Goal: Task Accomplishment & Management: Use online tool/utility

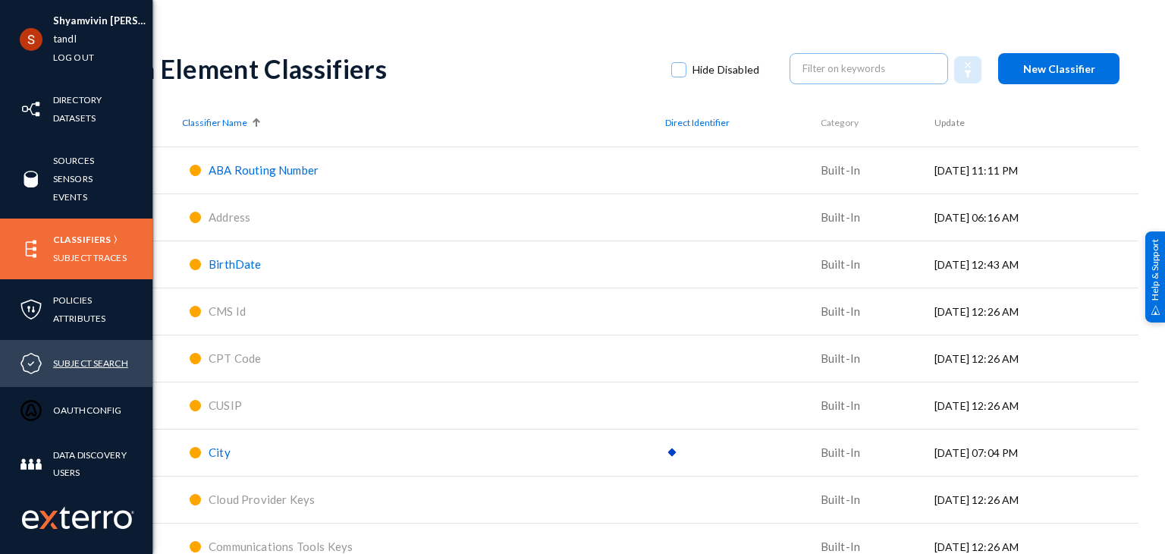
click at [86, 365] on link "Subject Search" at bounding box center [90, 362] width 75 height 17
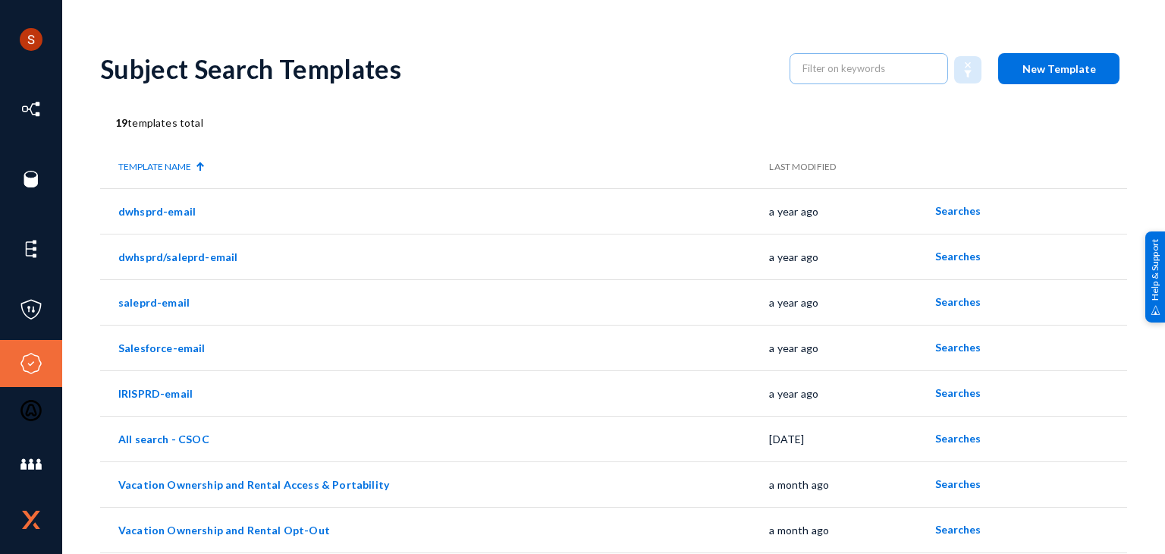
click at [1060, 55] on button "New Template" at bounding box center [1058, 68] width 121 height 31
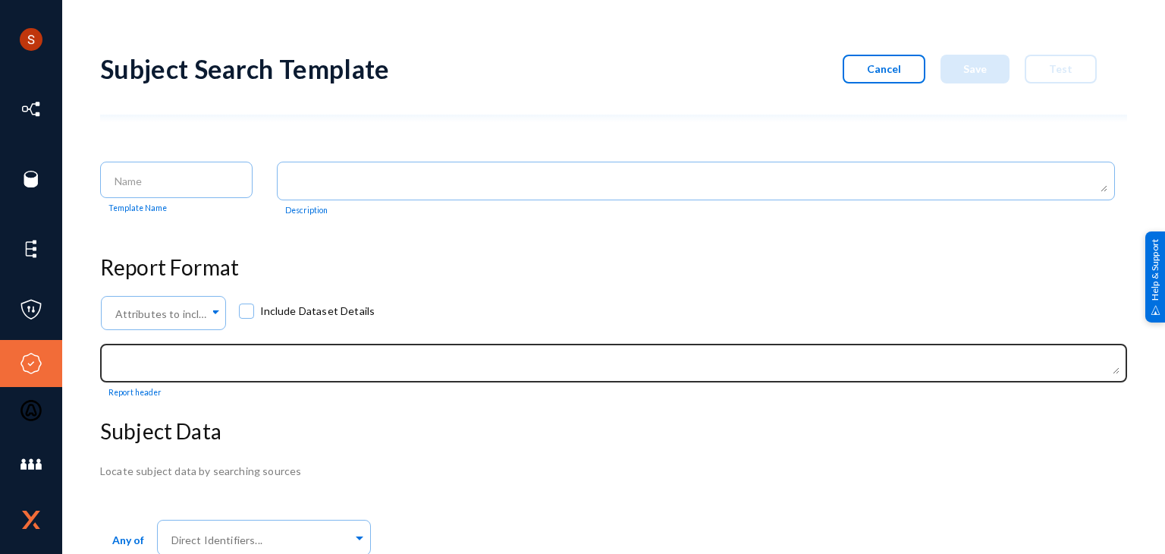
scroll to position [53, 0]
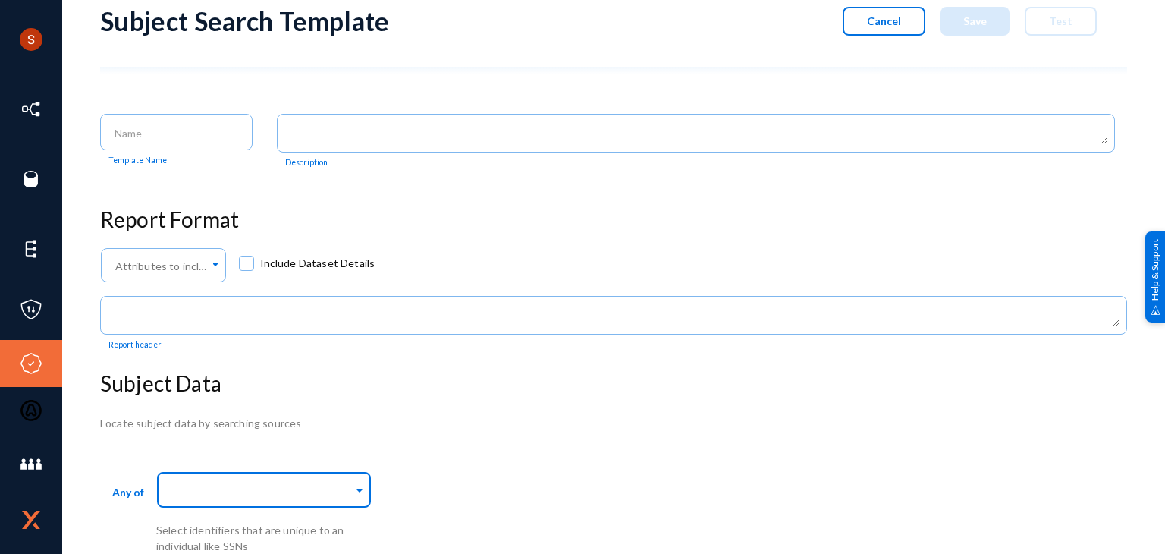
click at [243, 492] on input "text" at bounding box center [260, 492] width 184 height 14
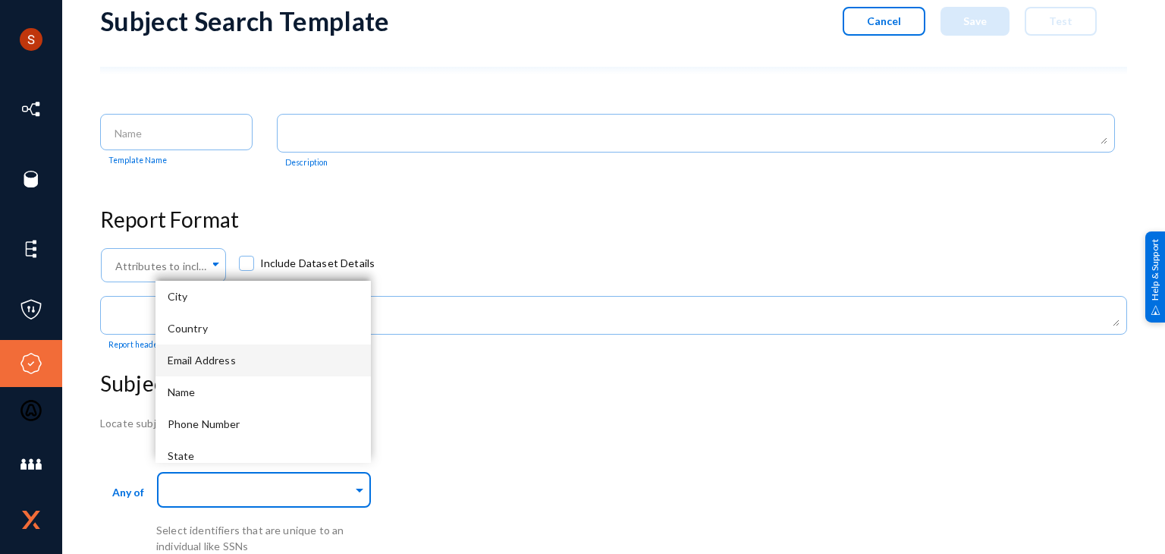
click at [227, 366] on div "Email Address" at bounding box center [262, 360] width 215 height 32
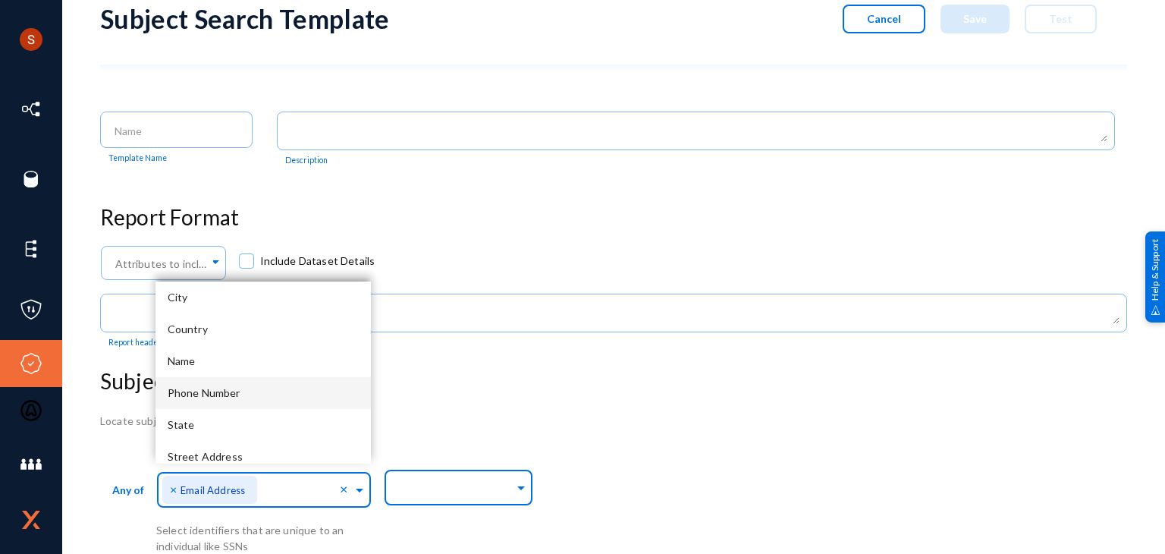
click at [476, 485] on input "text" at bounding box center [455, 489] width 118 height 14
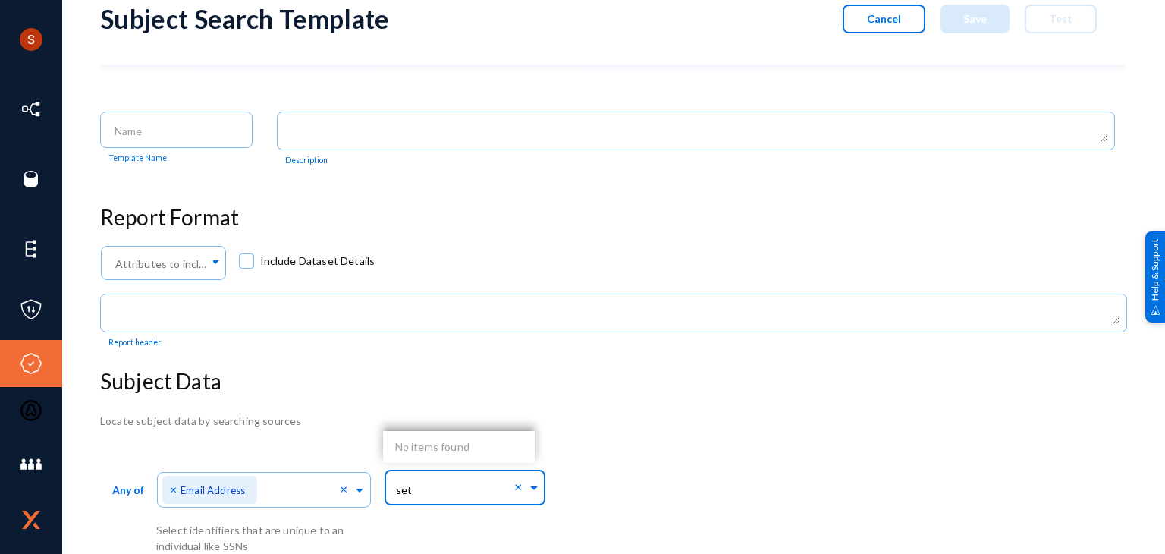
type input "se"
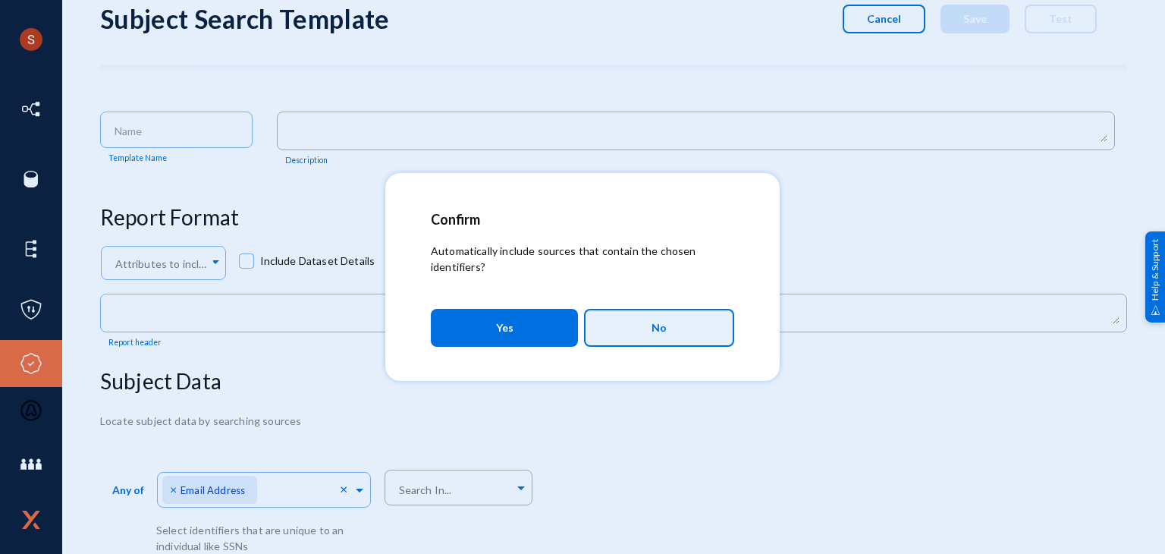
click at [673, 325] on button "No" at bounding box center [659, 328] width 150 height 38
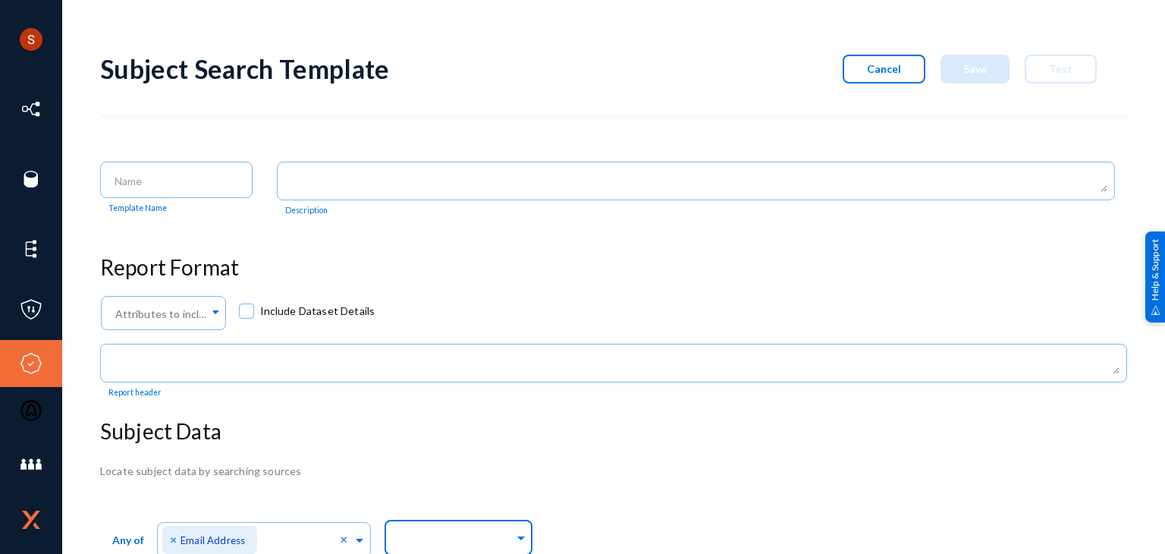
scroll to position [55, 0]
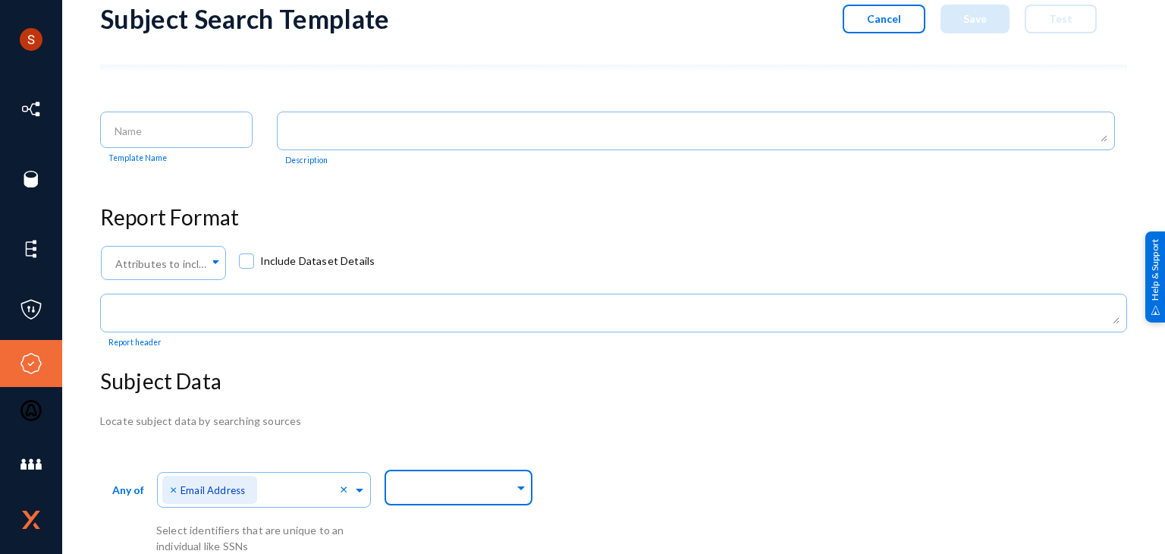
click at [440, 476] on div at bounding box center [455, 489] width 118 height 26
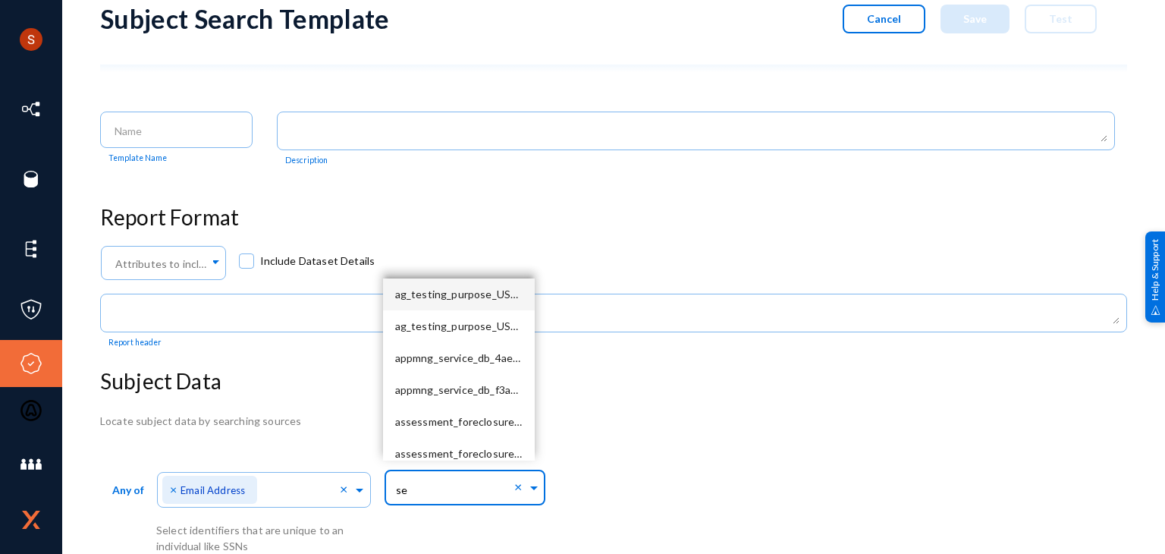
type input "s"
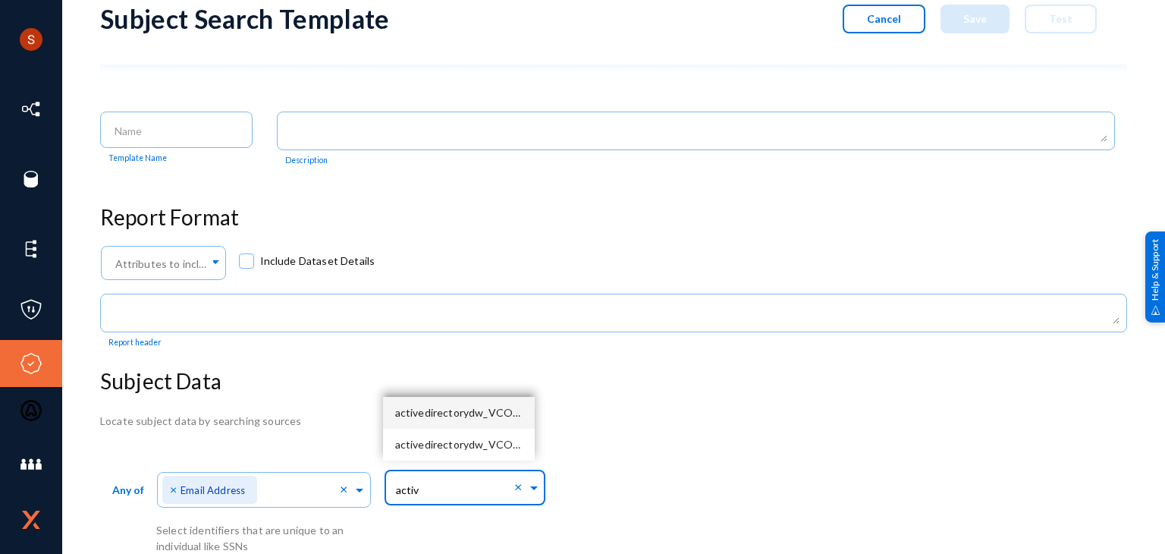
type input "active"
click at [447, 411] on span "activedirectorydw_VCORLSQLAPPPR03_1405" at bounding box center [509, 412] width 228 height 13
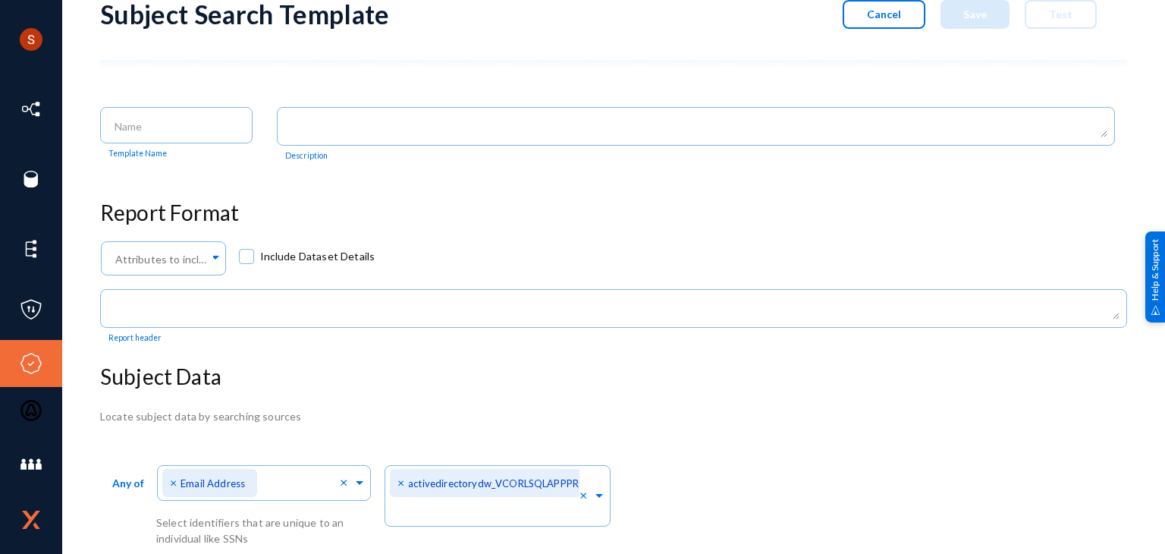
click at [588, 441] on div "Locate subject data by searching sources Any of Direct Identifiers... × Email A…" at bounding box center [613, 520] width 1027 height 225
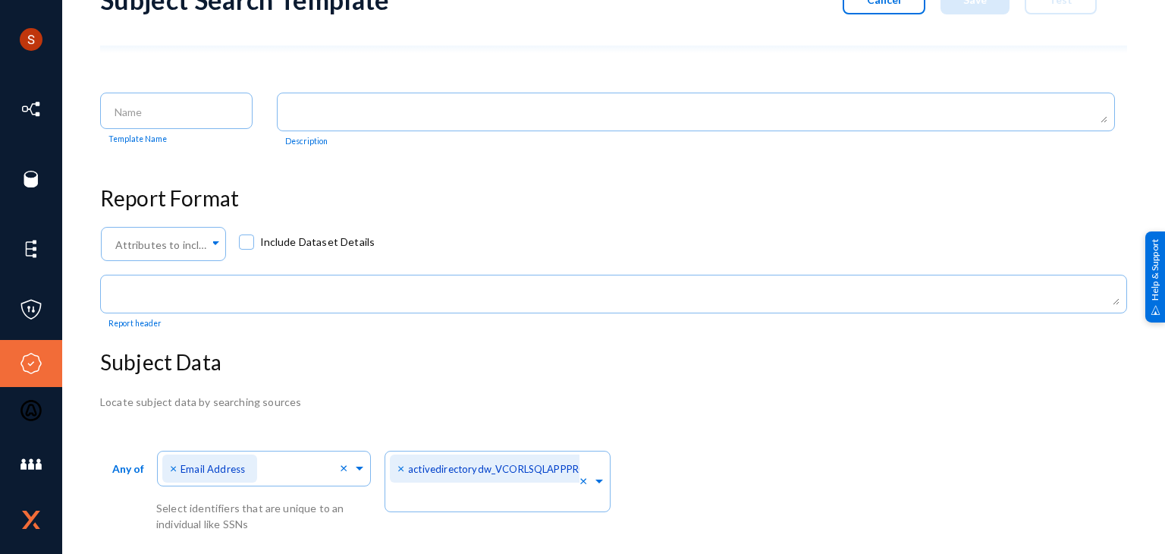
scroll to position [0, 0]
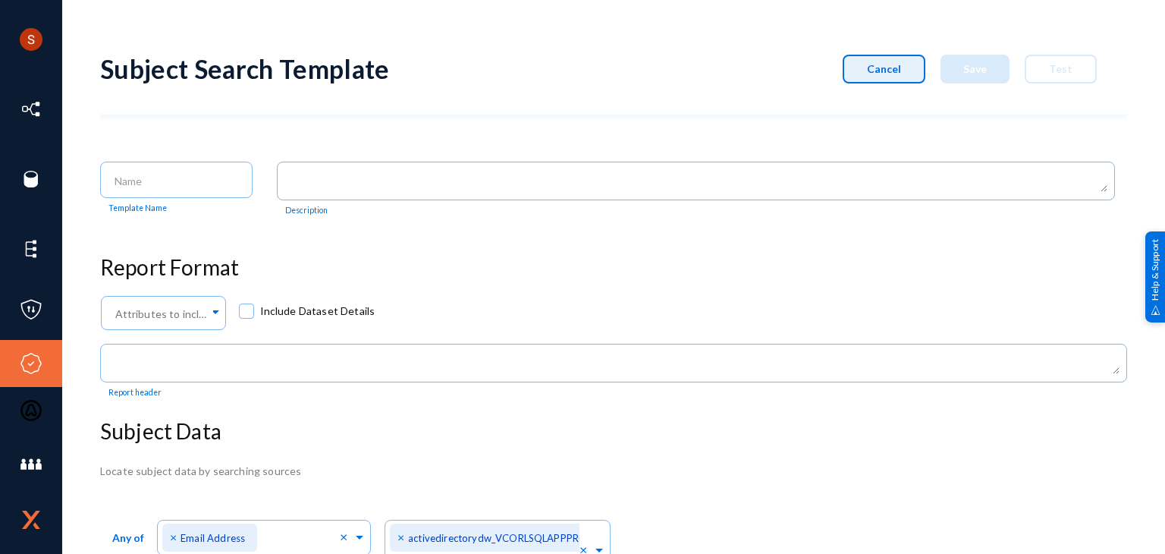
click at [862, 77] on button "Cancel" at bounding box center [884, 69] width 83 height 29
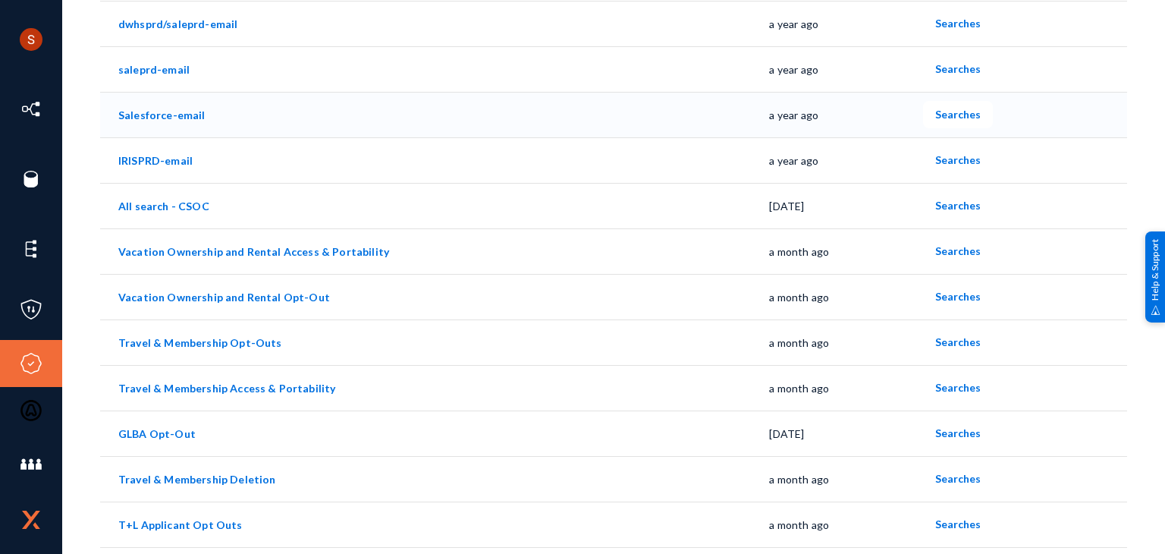
scroll to position [234, 0]
click at [335, 247] on link "Vacation Ownership and Rental Access & Portability" at bounding box center [253, 250] width 271 height 13
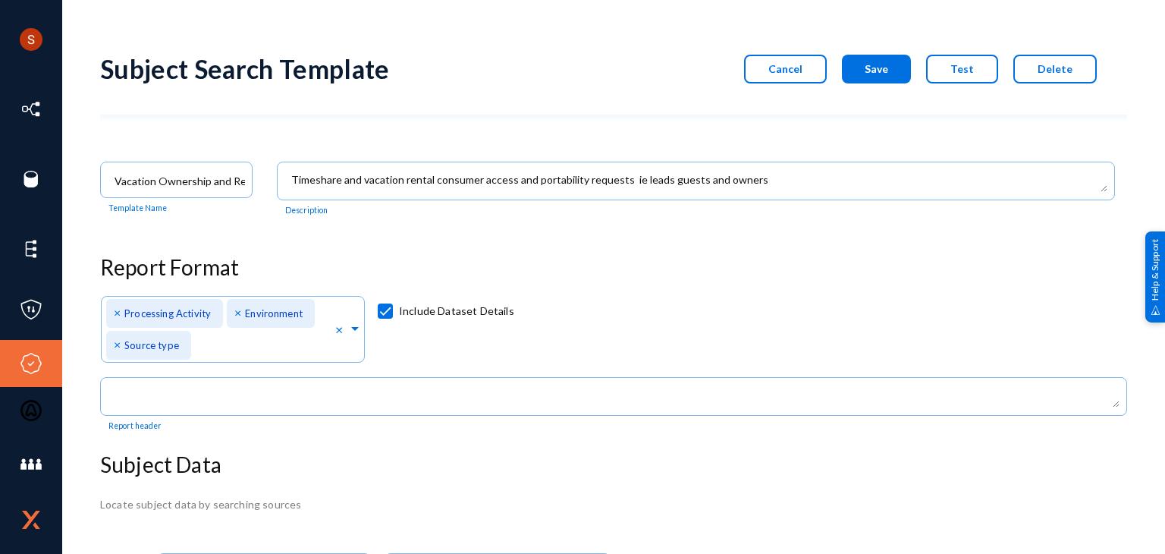
click at [790, 64] on span "Cancel" at bounding box center [785, 68] width 34 height 13
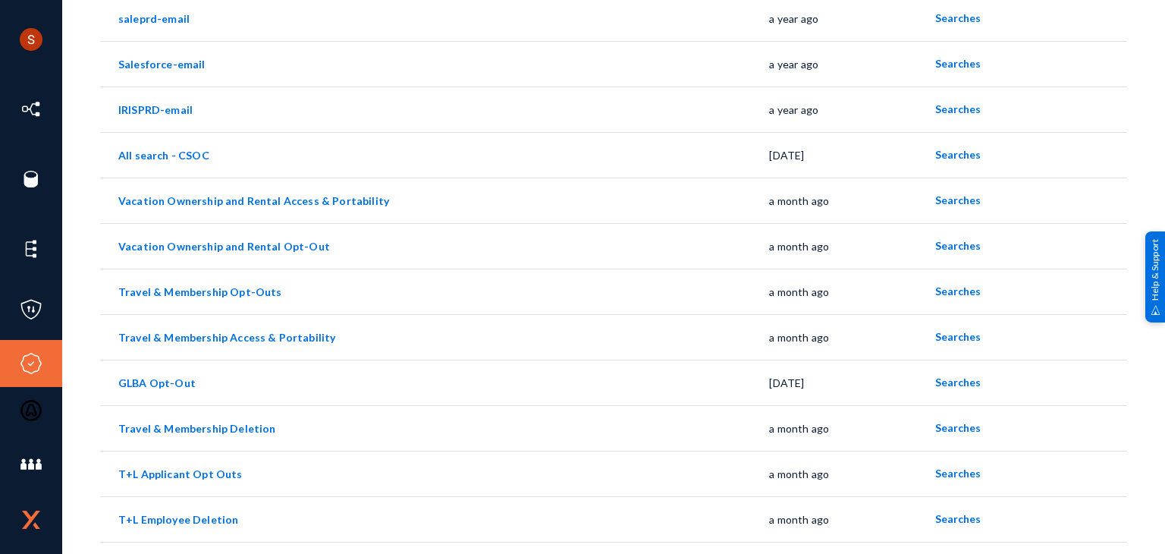
scroll to position [285, 0]
click at [935, 196] on span "Searches" at bounding box center [958, 198] width 46 height 13
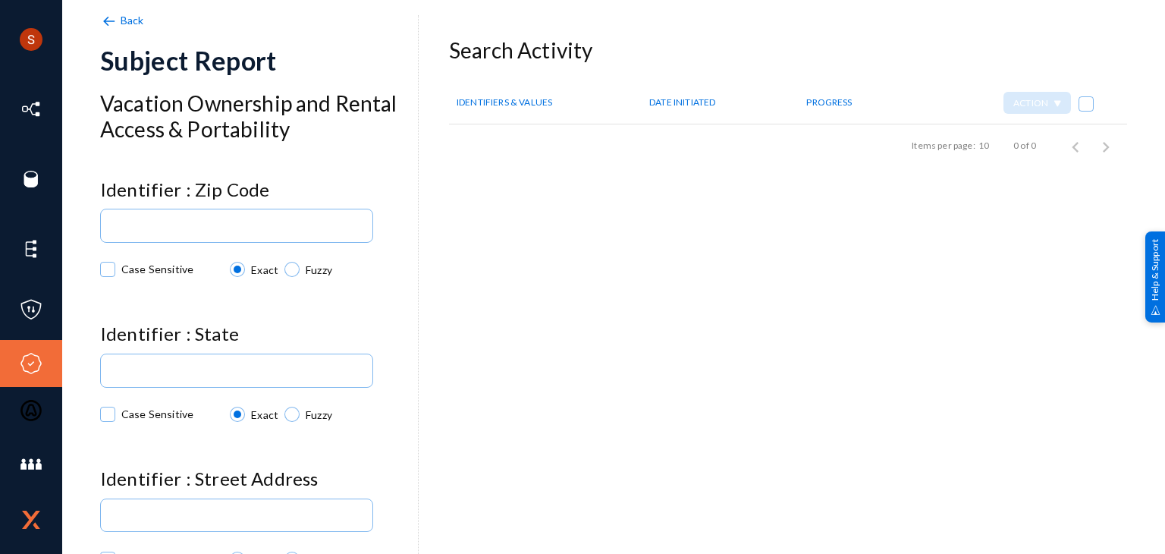
scroll to position [5, 0]
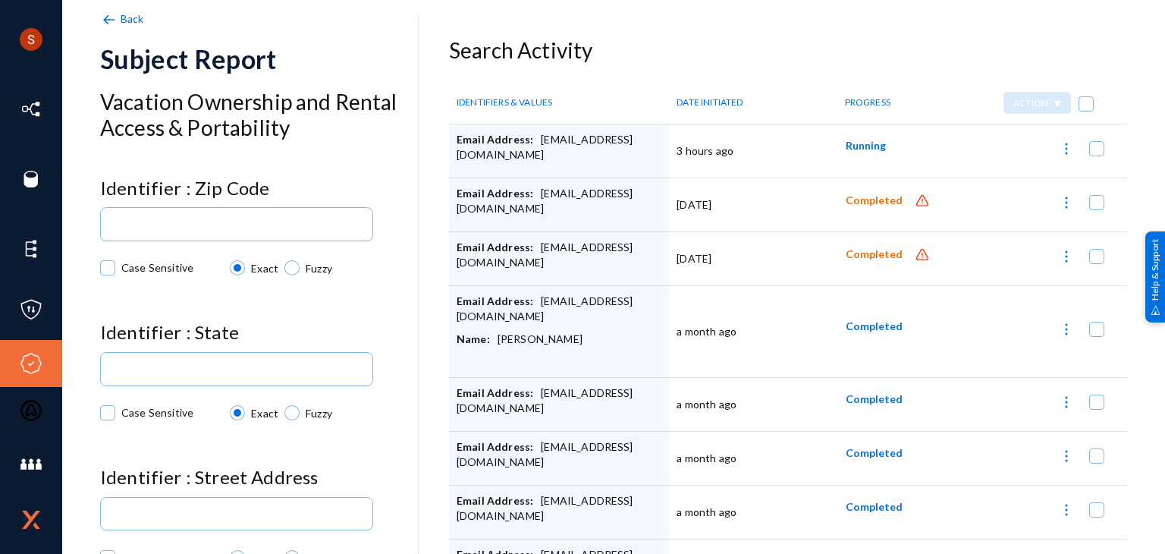
drag, startPoint x: 681, startPoint y: 55, endPoint x: 592, endPoint y: 38, distance: 90.4
click at [592, 38] on h3 "Search Activity" at bounding box center [788, 51] width 678 height 26
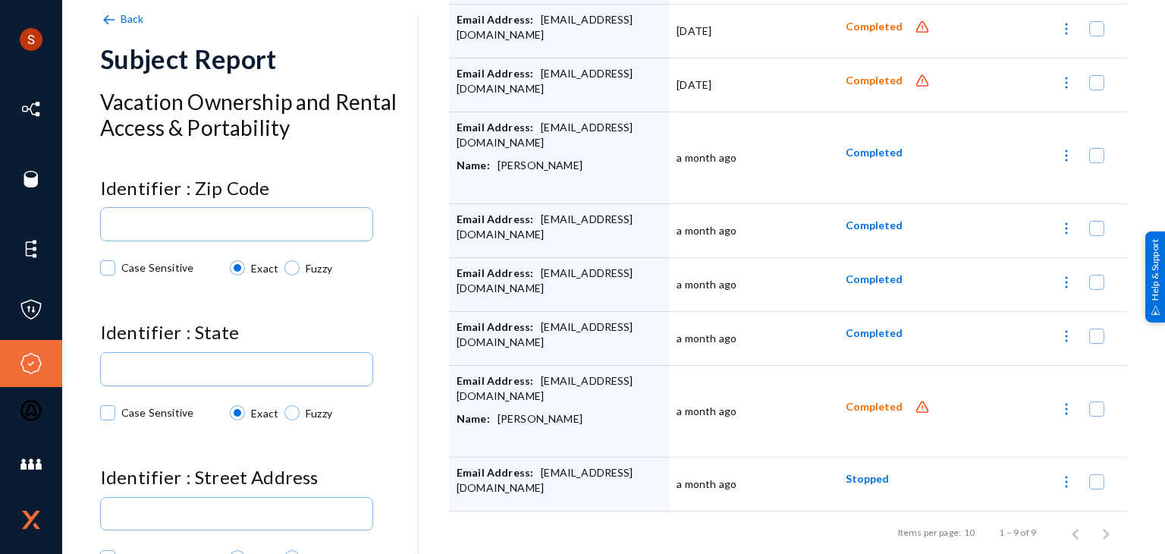
scroll to position [176, 0]
click at [130, 20] on span "Back" at bounding box center [133, 18] width 24 height 13
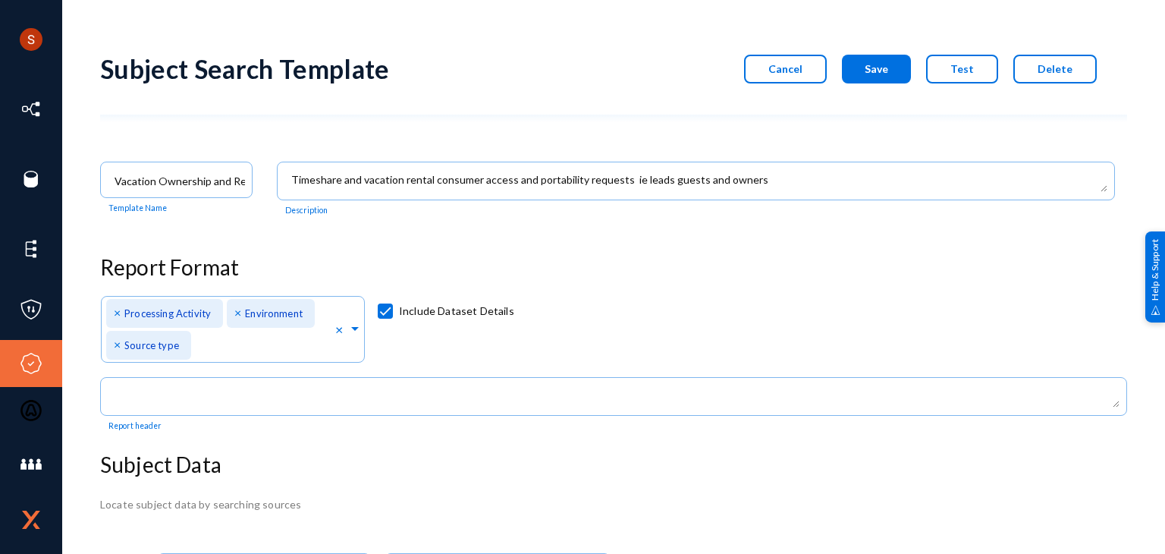
click at [803, 64] on span "Cancel" at bounding box center [785, 68] width 34 height 13
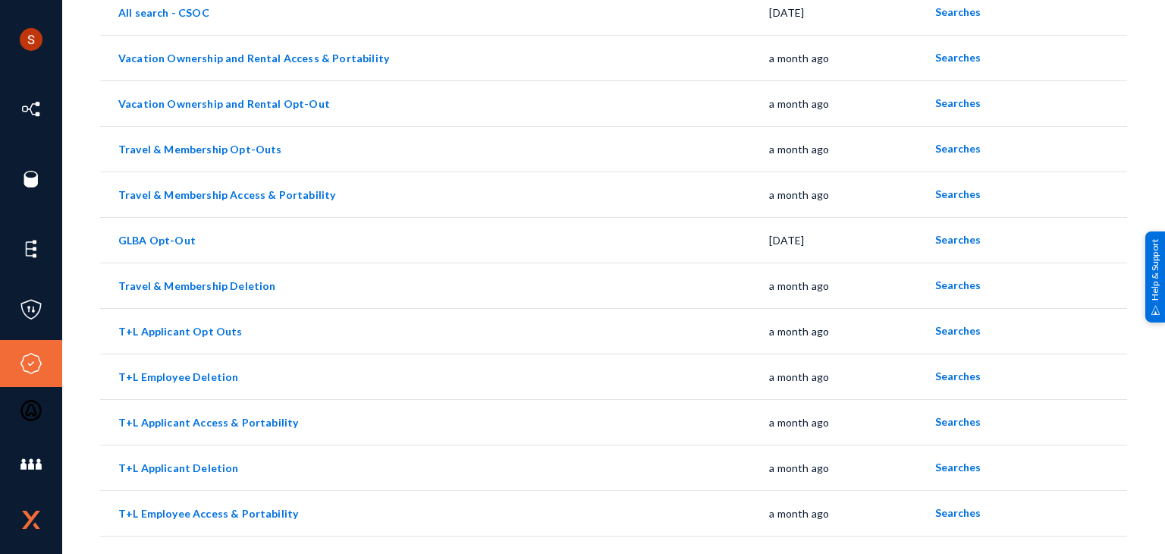
scroll to position [427, 0]
click at [222, 192] on link "Travel & Membership Access & Portability" at bounding box center [226, 193] width 217 height 13
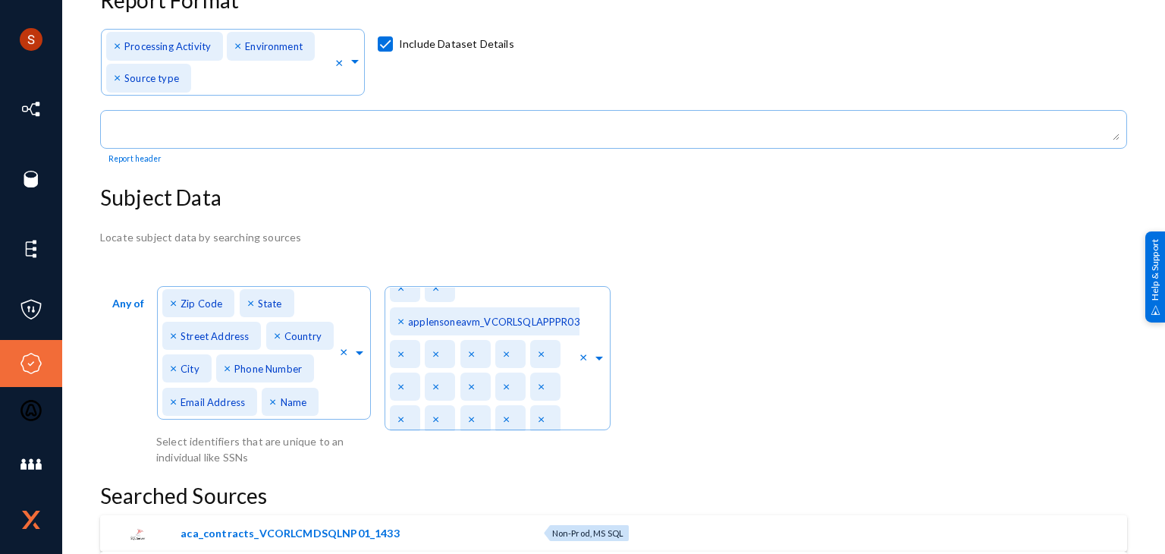
scroll to position [41, 0]
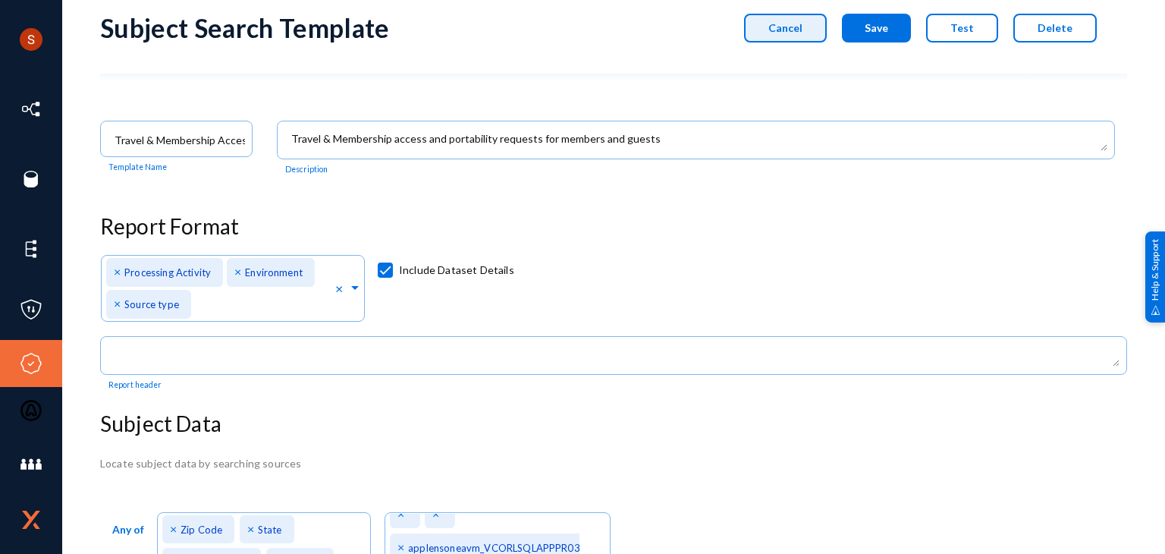
click at [798, 28] on span "Cancel" at bounding box center [785, 27] width 34 height 13
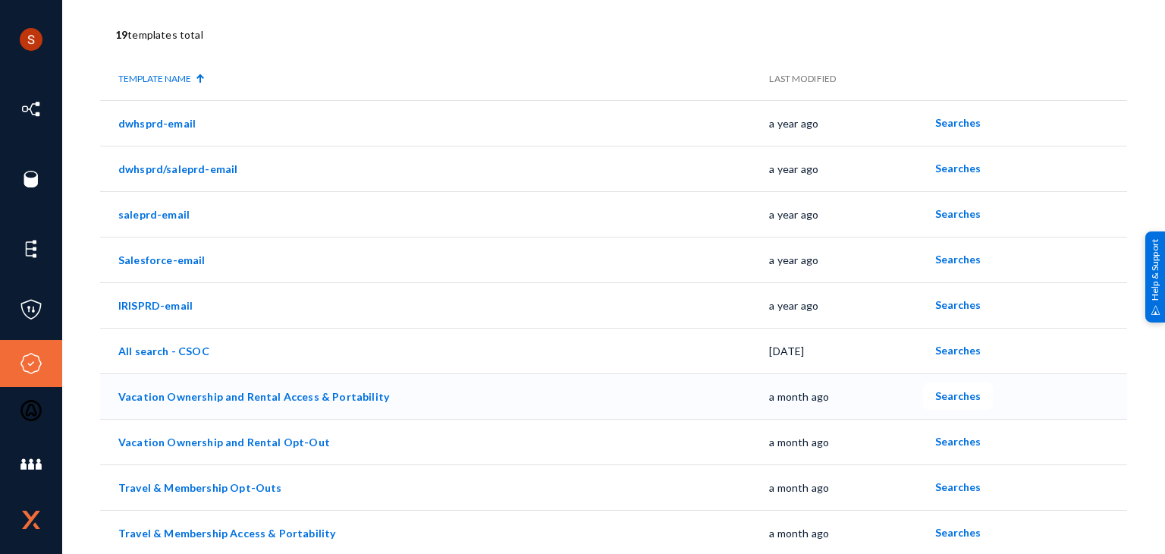
scroll to position [90, 0]
click at [958, 529] on span "Searches" at bounding box center [958, 530] width 46 height 13
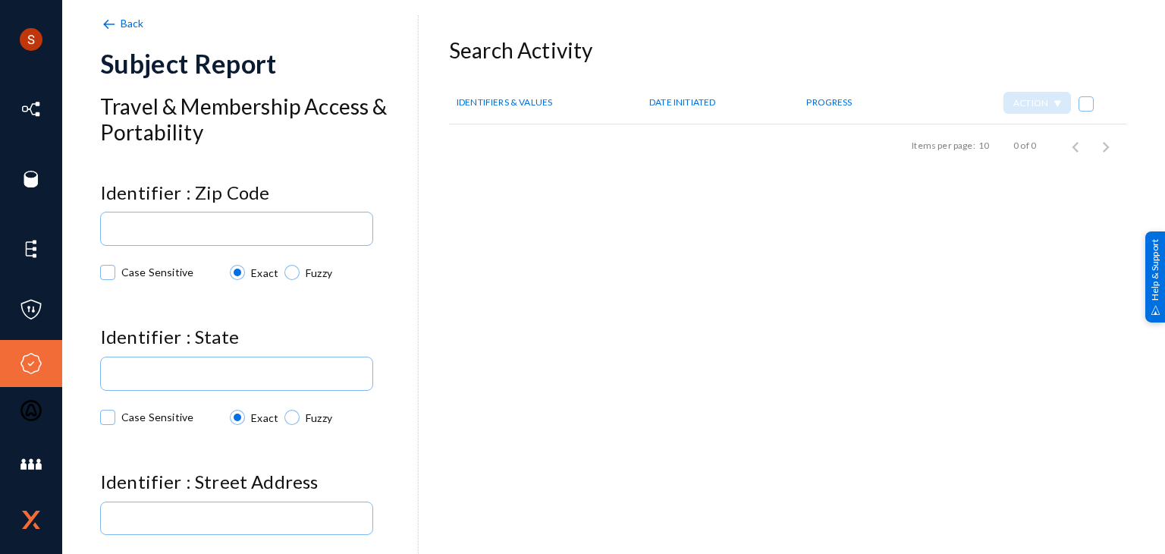
checkbox input "true"
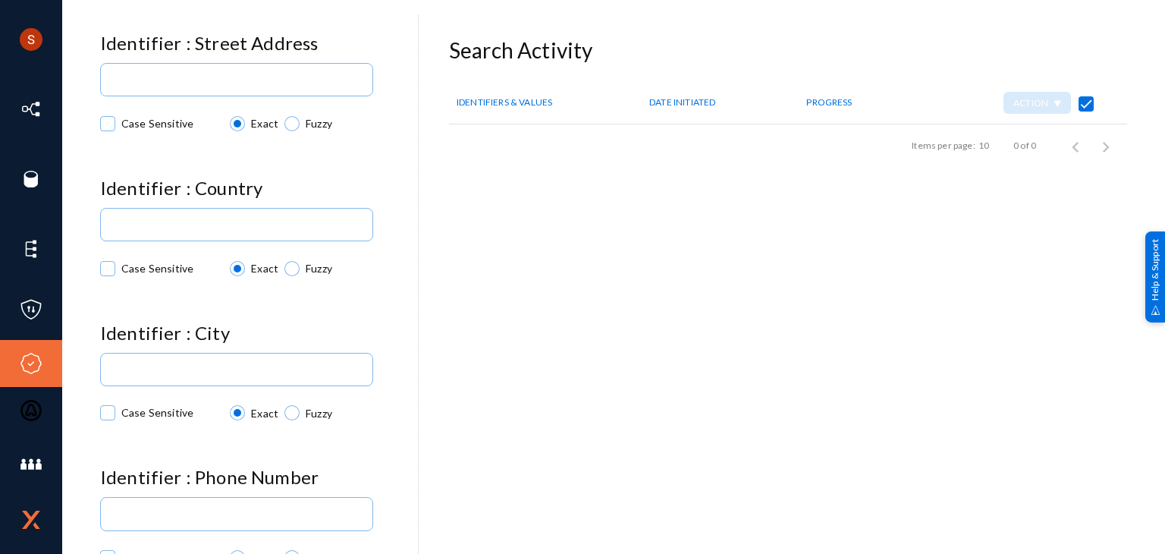
scroll to position [441, 0]
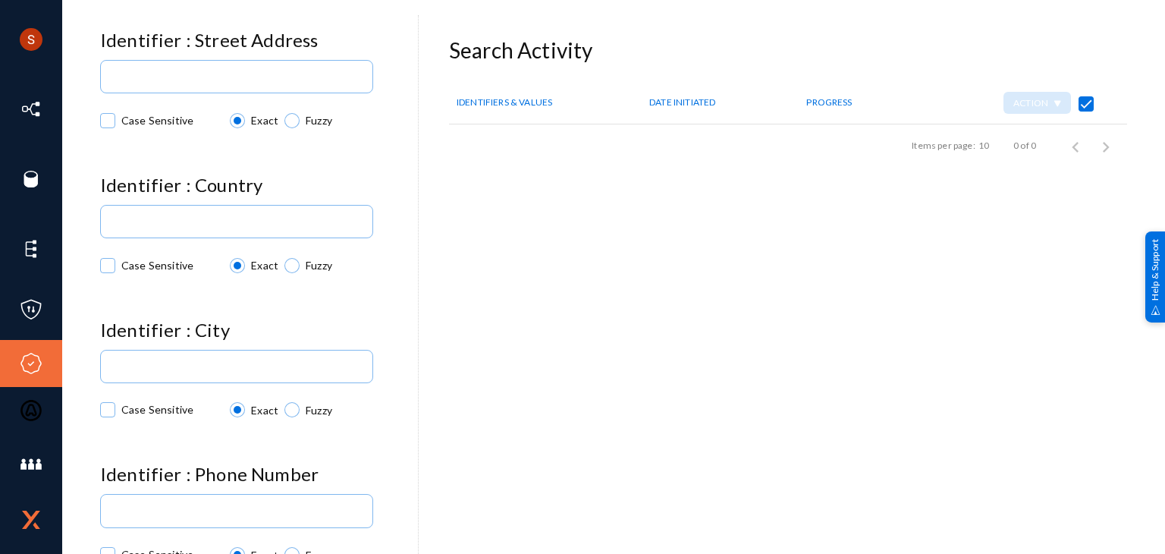
click at [920, 382] on div "Back Subject Report Travel & Membership Access & Portability Identifier : Zip C…" at bounding box center [613, 265] width 1027 height 455
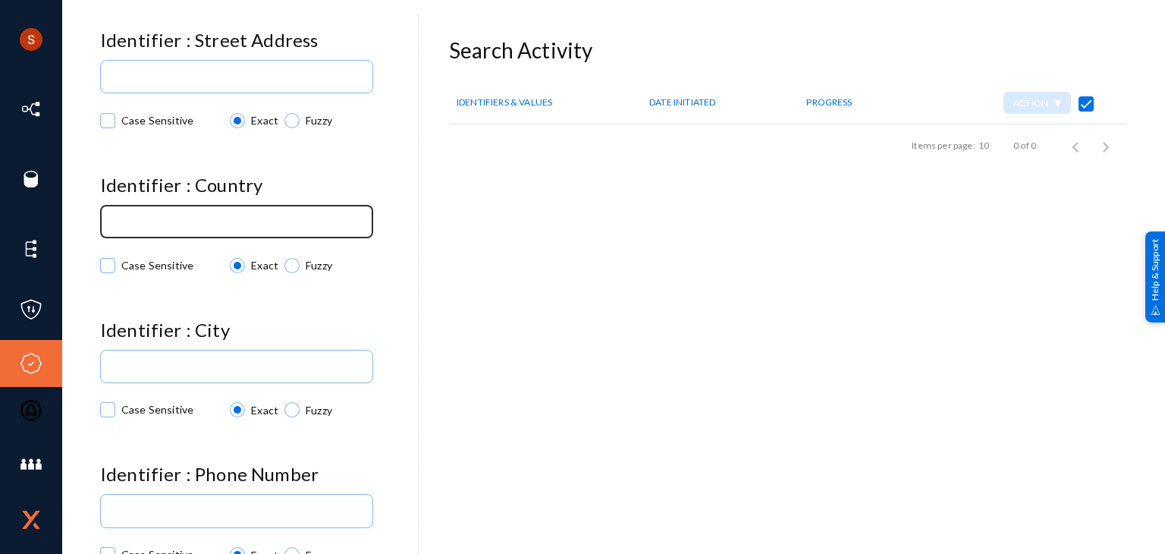
scroll to position [0, 0]
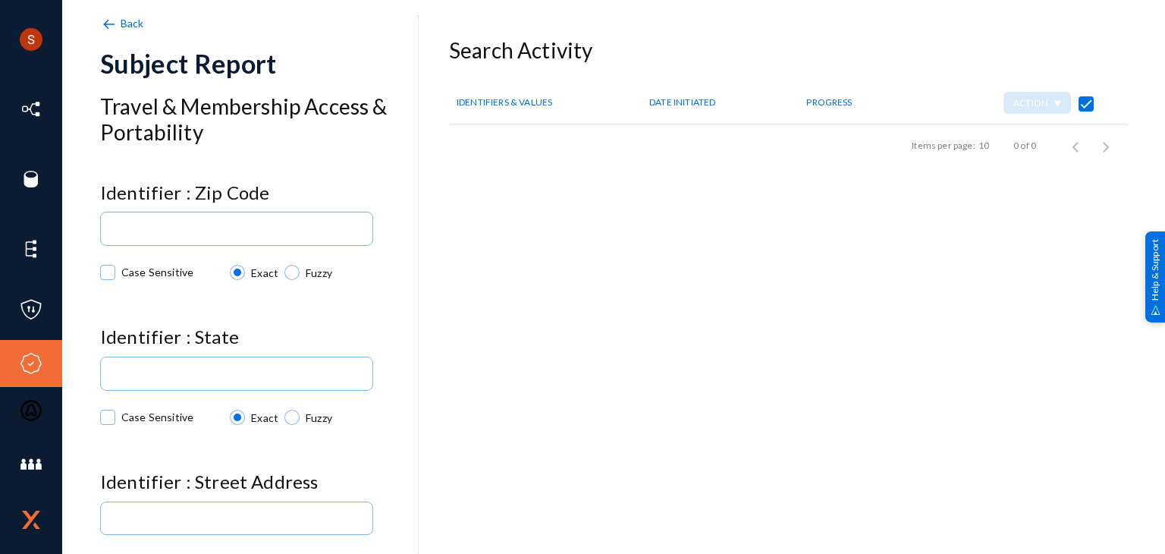
click at [138, 24] on span "Back" at bounding box center [133, 23] width 24 height 13
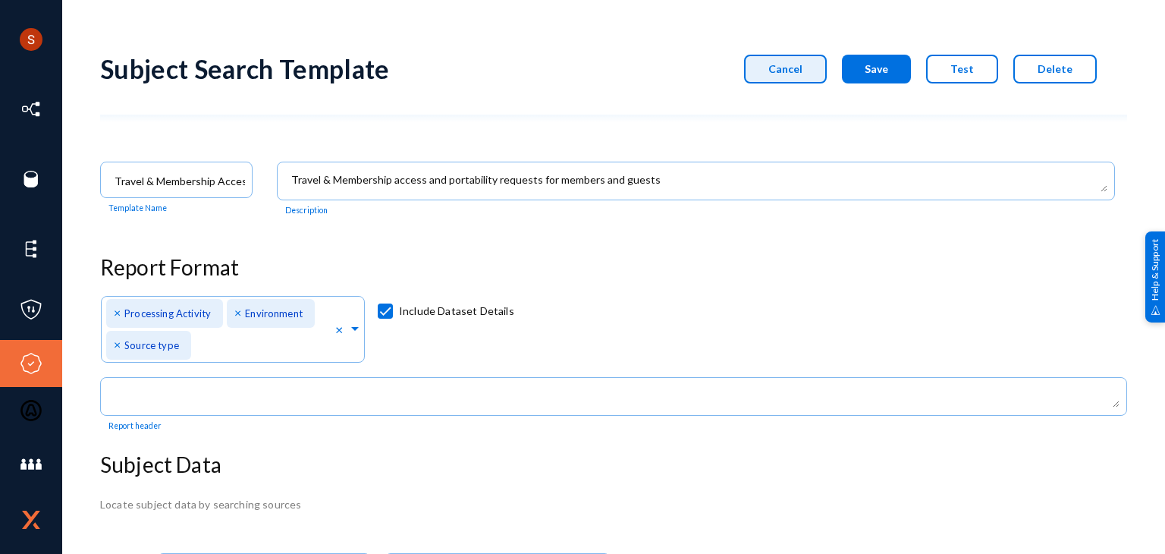
click at [802, 62] on span "Cancel" at bounding box center [785, 68] width 34 height 13
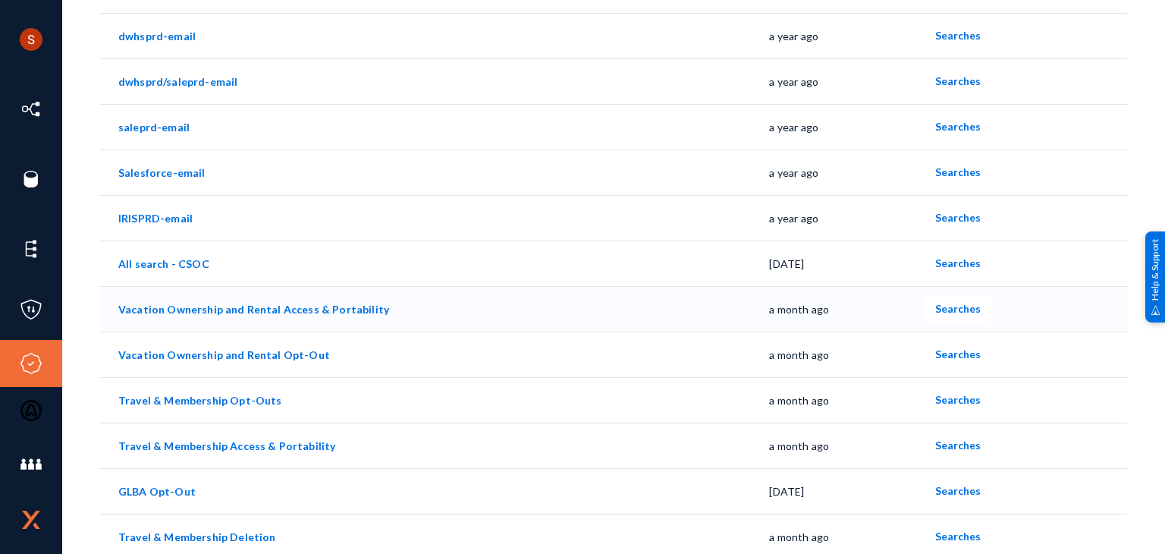
scroll to position [176, 0]
click at [950, 401] on span "Searches" at bounding box center [958, 398] width 46 height 13
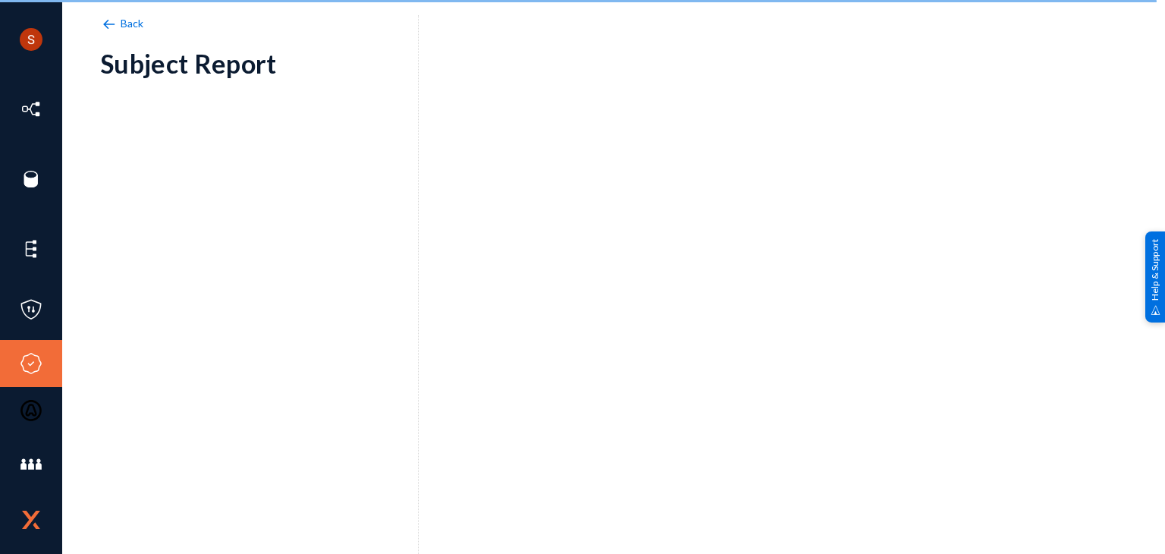
click at [950, 401] on div "Back Subject Report" at bounding box center [613, 265] width 1027 height 455
click at [950, 400] on div "Back Subject Report" at bounding box center [613, 265] width 1027 height 455
click at [133, 13] on div "Shyamvivin [PERSON_NAME] [PERSON_NAME] tandl Log out Directory Datasets Sources…" at bounding box center [582, 277] width 1165 height 554
click at [132, 22] on span "Back" at bounding box center [133, 23] width 24 height 13
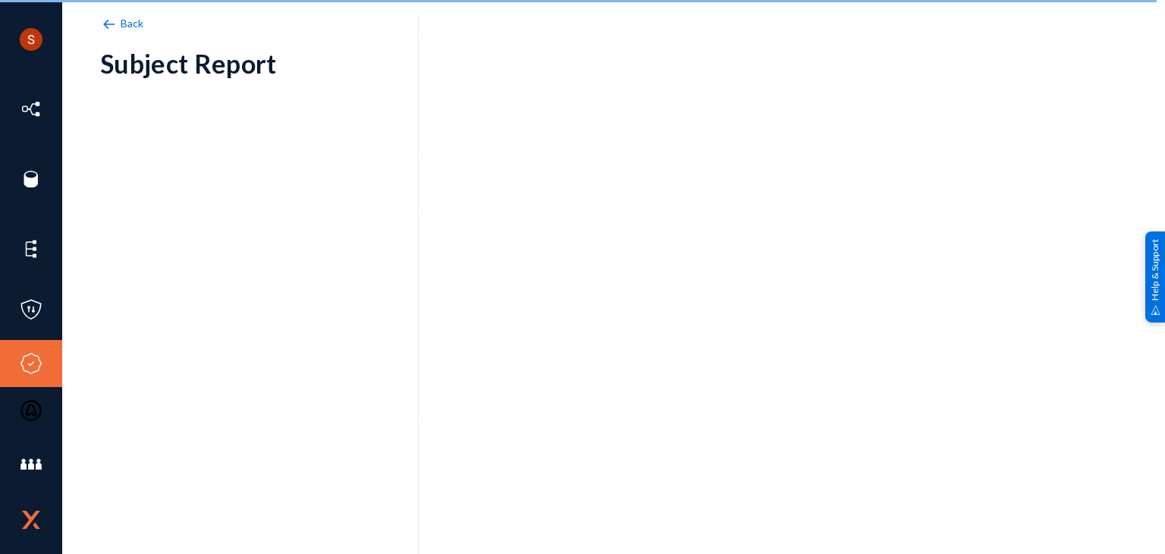
click at [127, 25] on span "Back" at bounding box center [133, 23] width 24 height 13
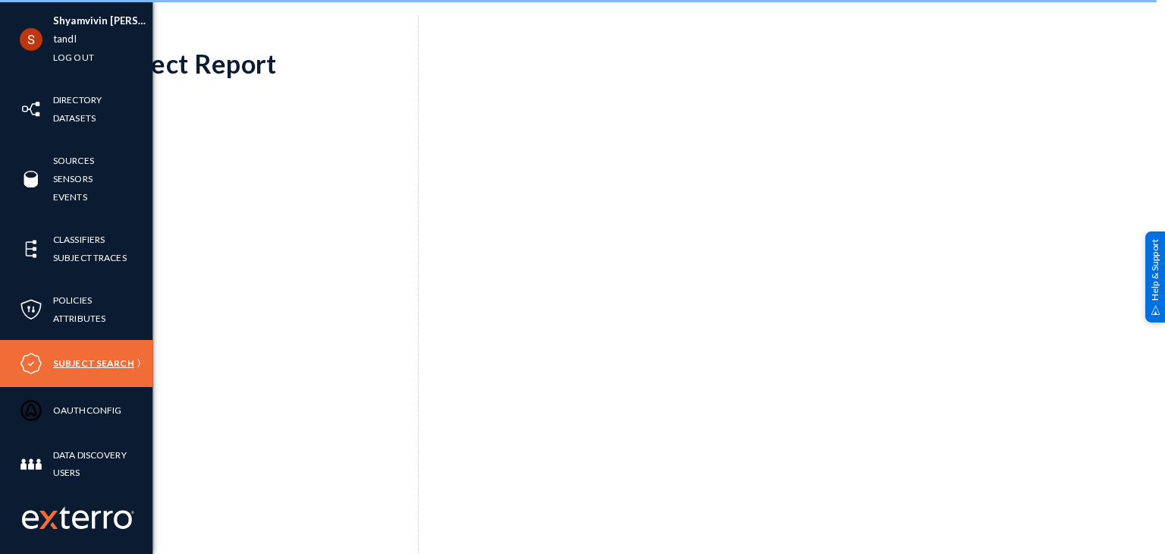
click at [83, 366] on link "Subject Search" at bounding box center [93, 362] width 81 height 17
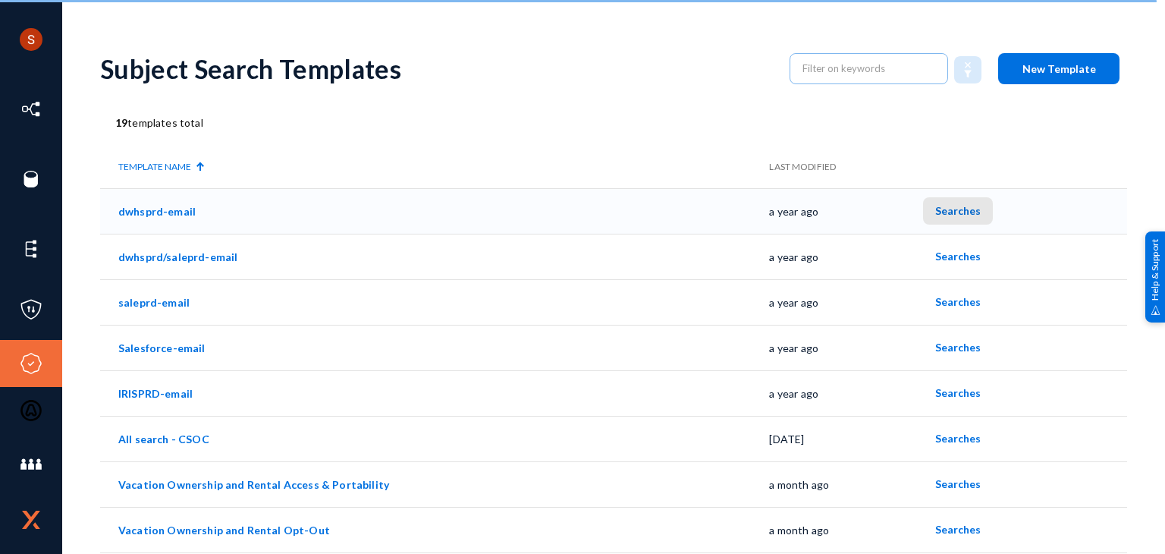
click at [956, 203] on button "Searches" at bounding box center [958, 210] width 70 height 27
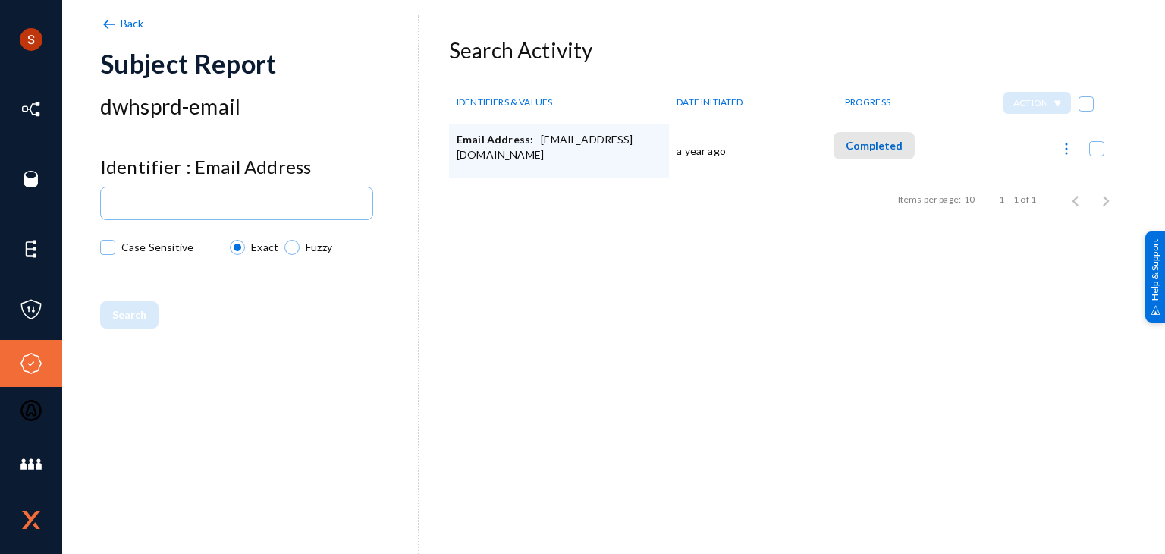
click at [877, 144] on span "Completed" at bounding box center [874, 145] width 57 height 13
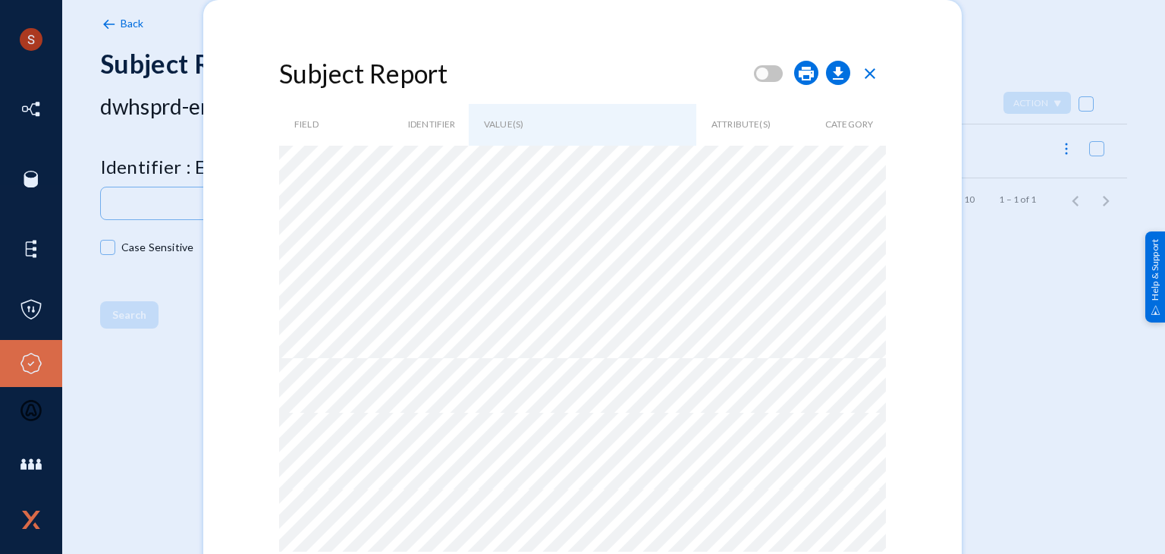
click at [873, 71] on span "close" at bounding box center [870, 73] width 18 height 18
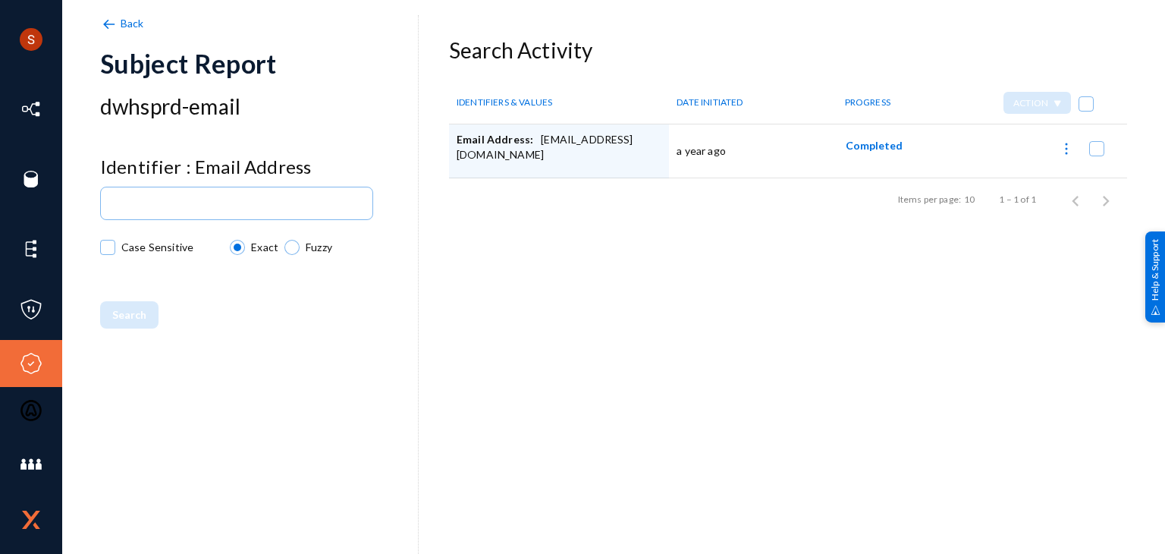
click at [573, 143] on div "Email Address: [EMAIL_ADDRESS][DOMAIN_NAME]" at bounding box center [559, 151] width 205 height 38
click at [609, 229] on div "Back Subject Report dwhsprd-email Identifier : Email Address Case Sensitive Exa…" at bounding box center [613, 265] width 1027 height 455
drag, startPoint x: 536, startPoint y: 141, endPoint x: 643, endPoint y: 143, distance: 107.0
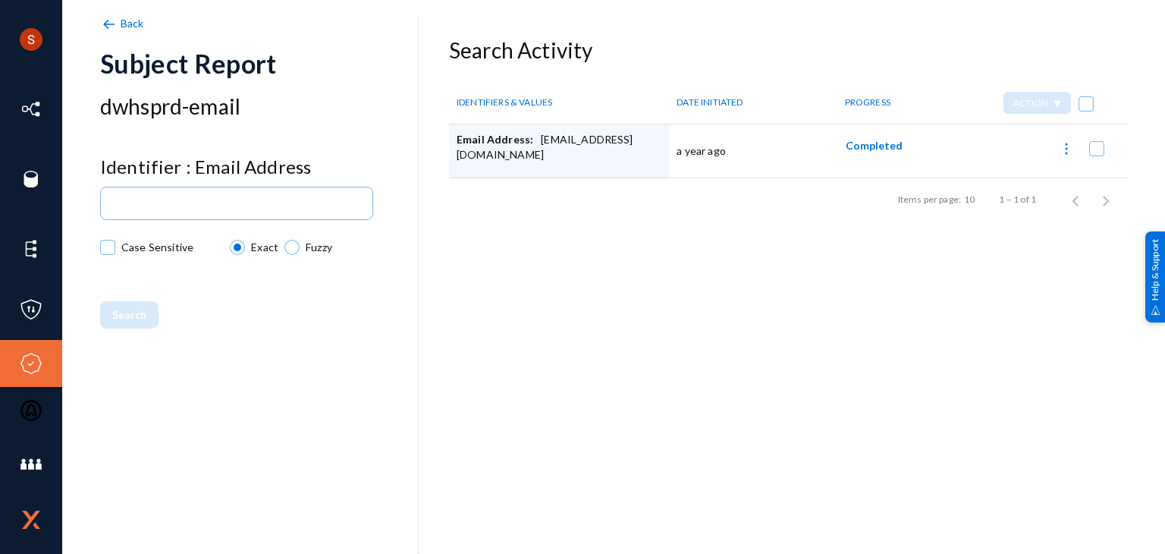
click at [643, 143] on div "Email Address: [EMAIL_ADDRESS][DOMAIN_NAME]" at bounding box center [559, 151] width 205 height 38
click at [565, 148] on div "Email Address: [EMAIL_ADDRESS][DOMAIN_NAME]" at bounding box center [559, 151] width 205 height 38
click at [878, 149] on span "Completed" at bounding box center [874, 145] width 57 height 13
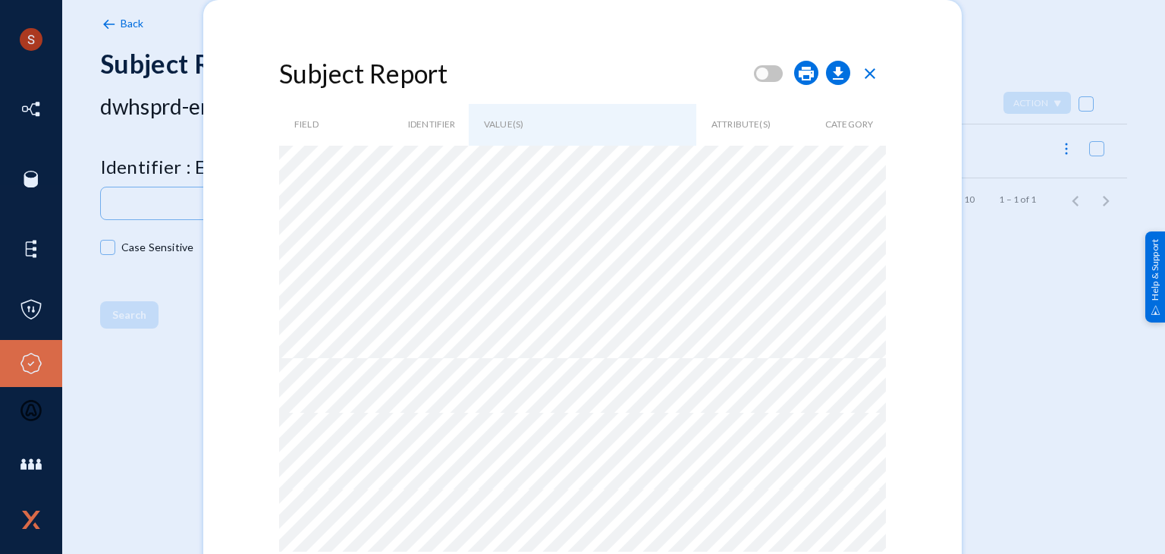
click at [878, 70] on span "close" at bounding box center [870, 73] width 18 height 18
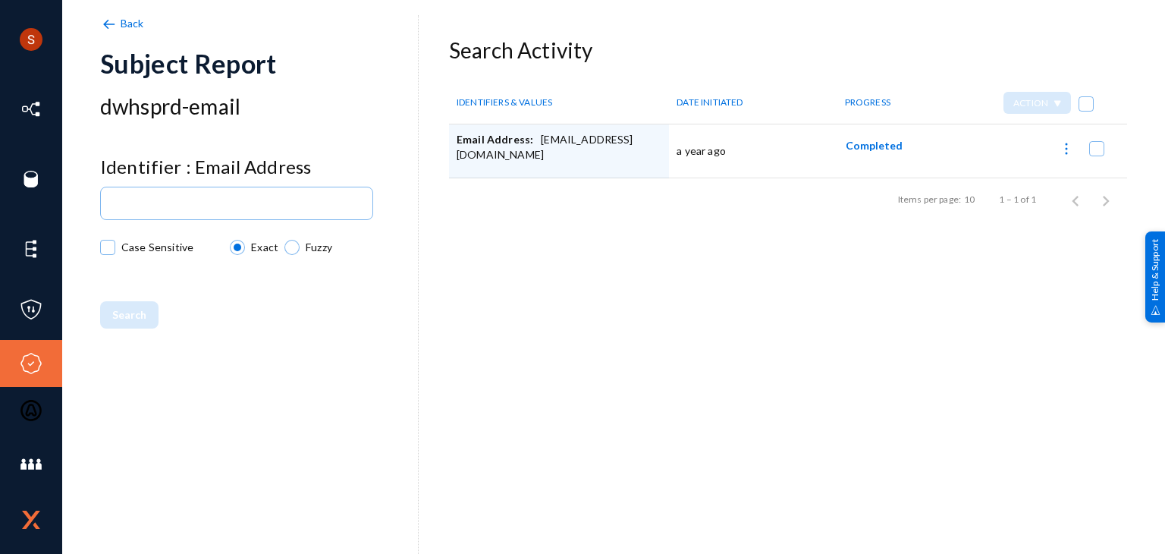
click at [877, 137] on button "Completed" at bounding box center [874, 145] width 81 height 27
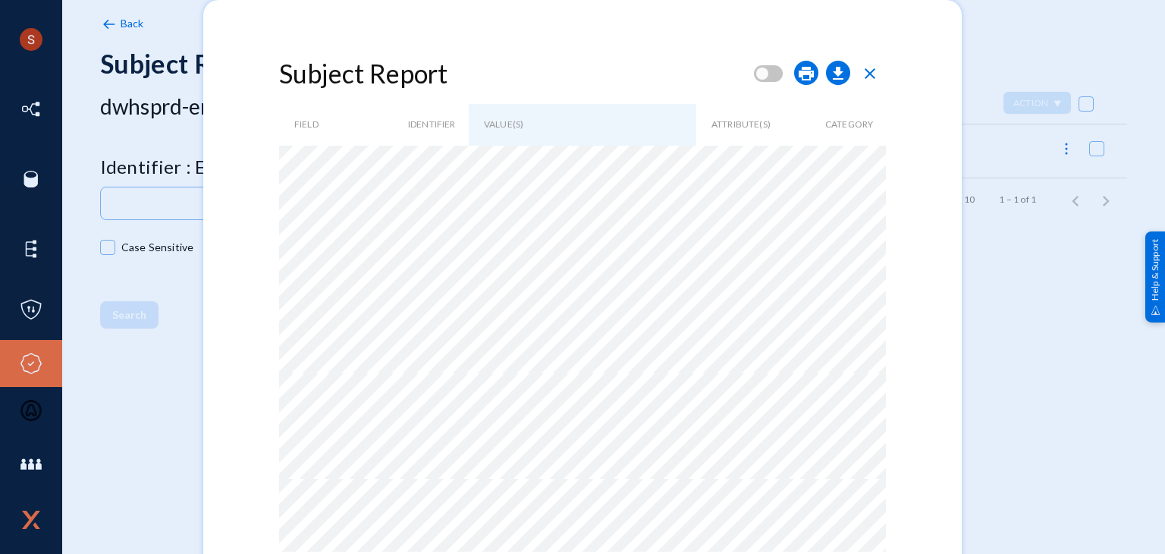
click at [868, 71] on span "close" at bounding box center [870, 73] width 18 height 18
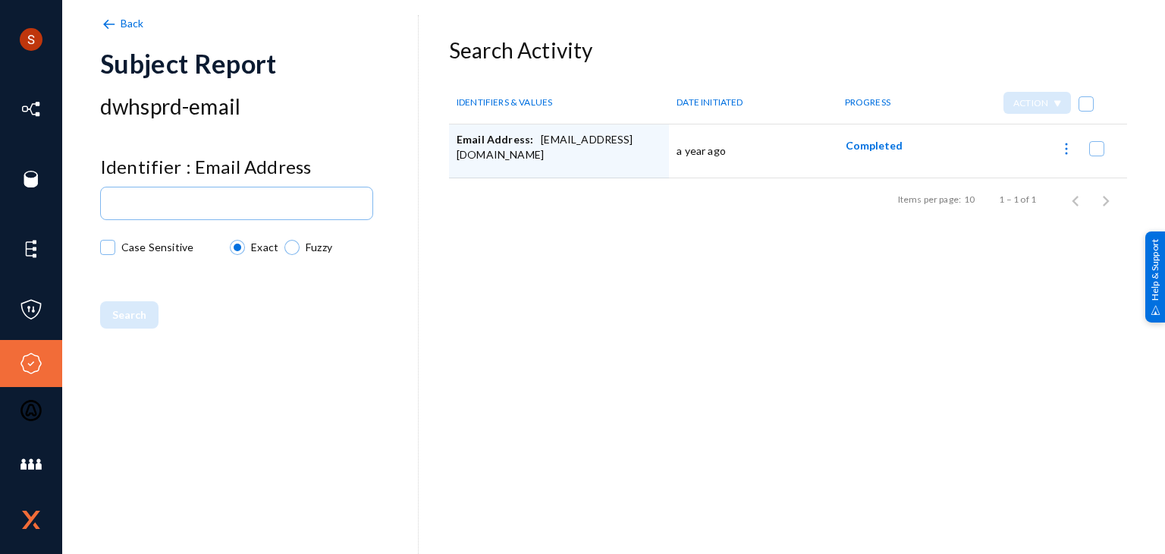
click at [866, 144] on span "Completed" at bounding box center [874, 145] width 57 height 13
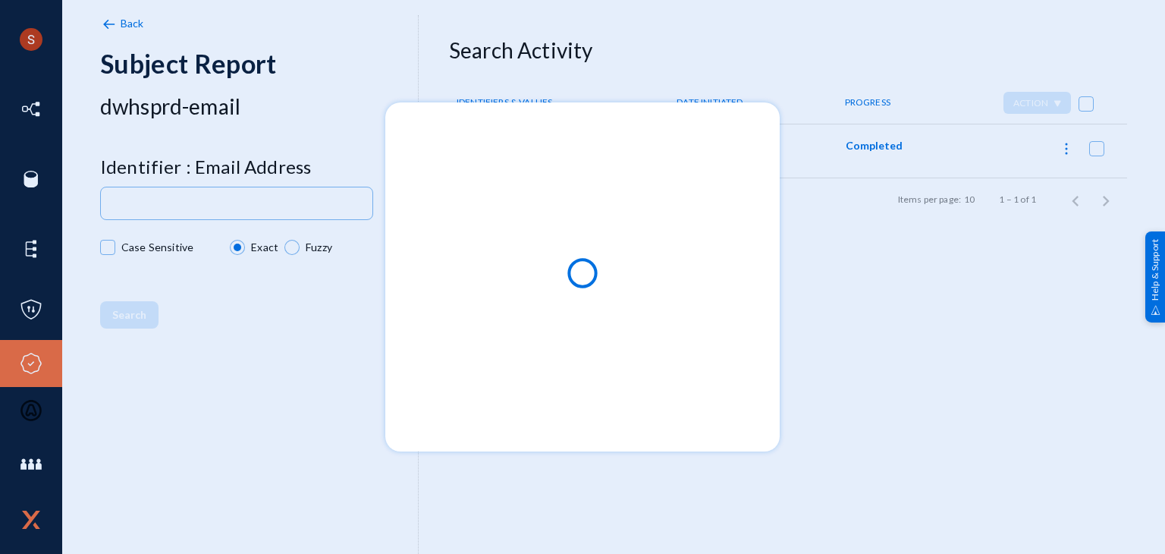
click at [831, 350] on div at bounding box center [582, 277] width 1165 height 554
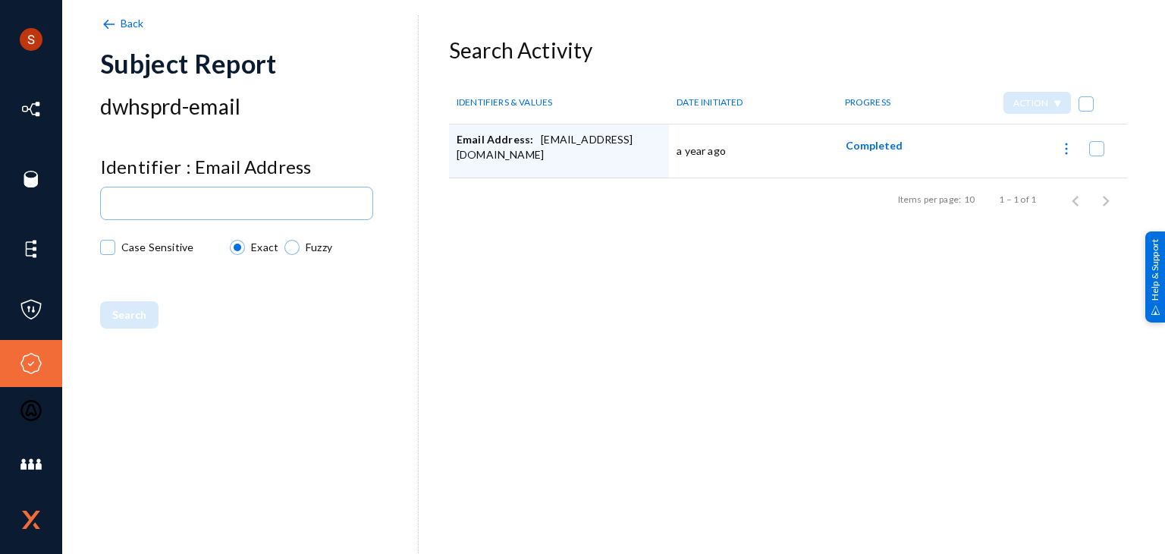
click at [862, 141] on span "Completed" at bounding box center [874, 145] width 57 height 13
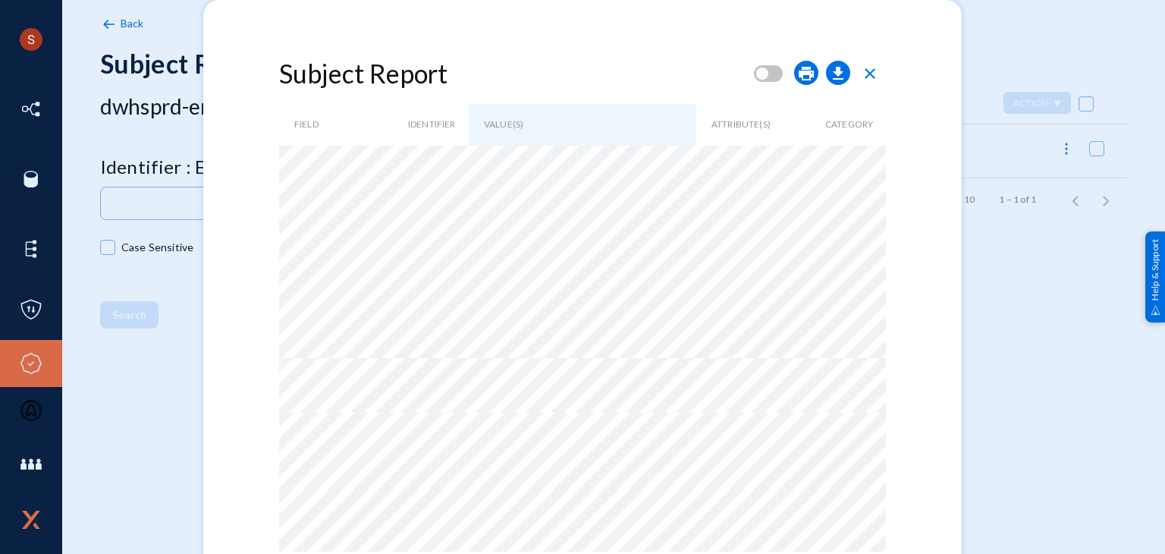
click at [870, 71] on span "close" at bounding box center [870, 73] width 18 height 18
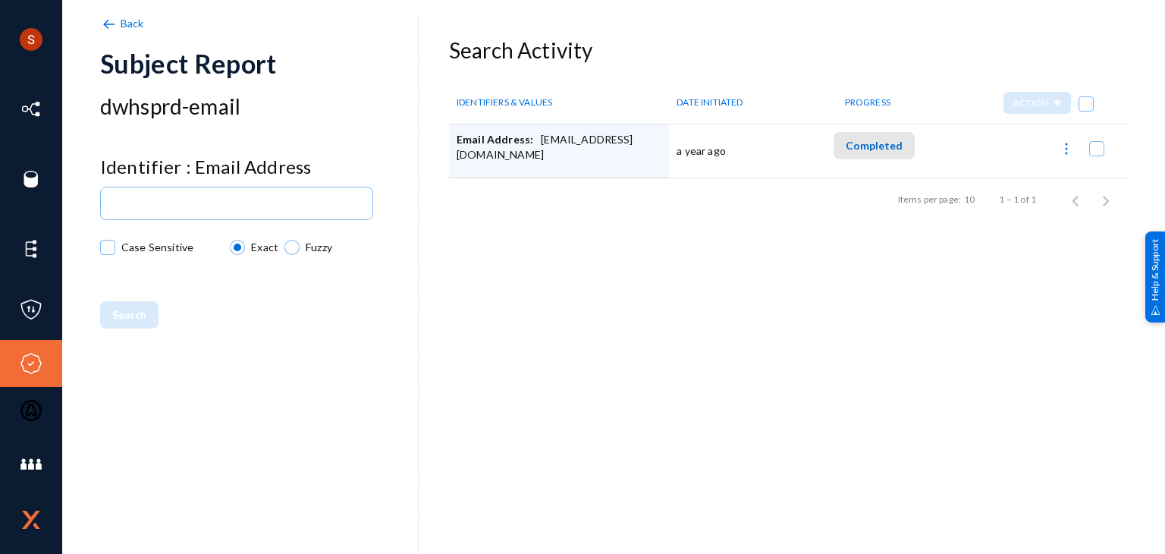
click at [872, 143] on span "Completed" at bounding box center [874, 145] width 57 height 13
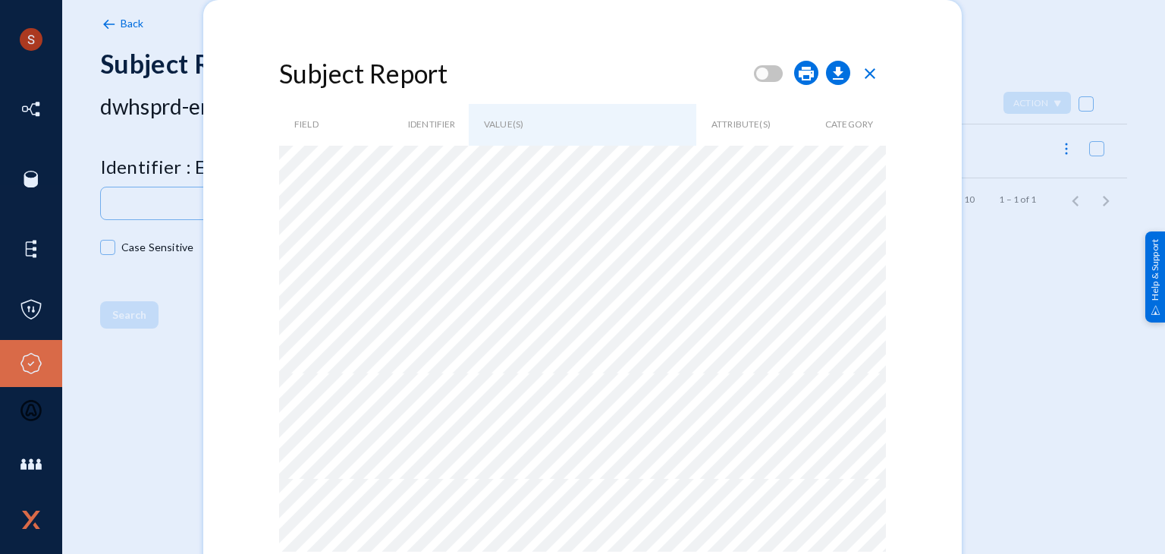
click at [872, 66] on span "close" at bounding box center [870, 73] width 18 height 18
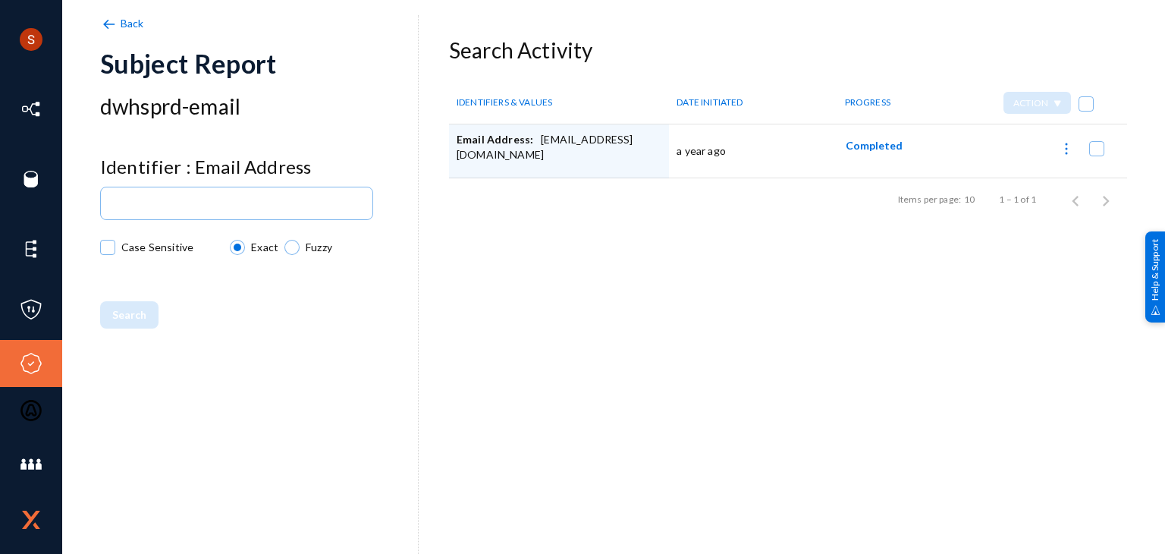
click at [125, 22] on span "Back" at bounding box center [133, 23] width 24 height 13
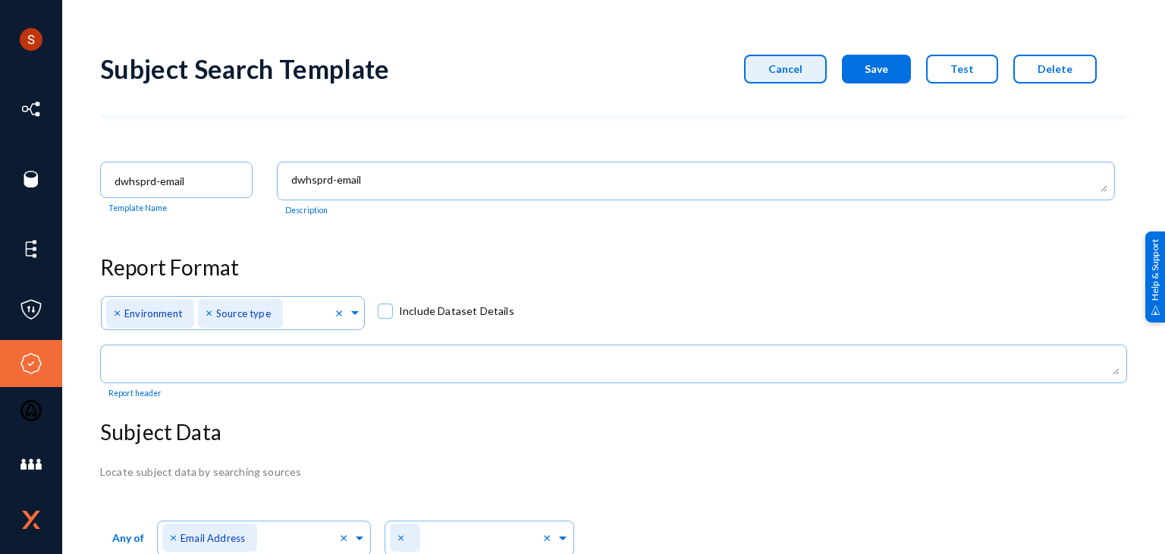
click at [773, 60] on button "Cancel" at bounding box center [785, 69] width 83 height 29
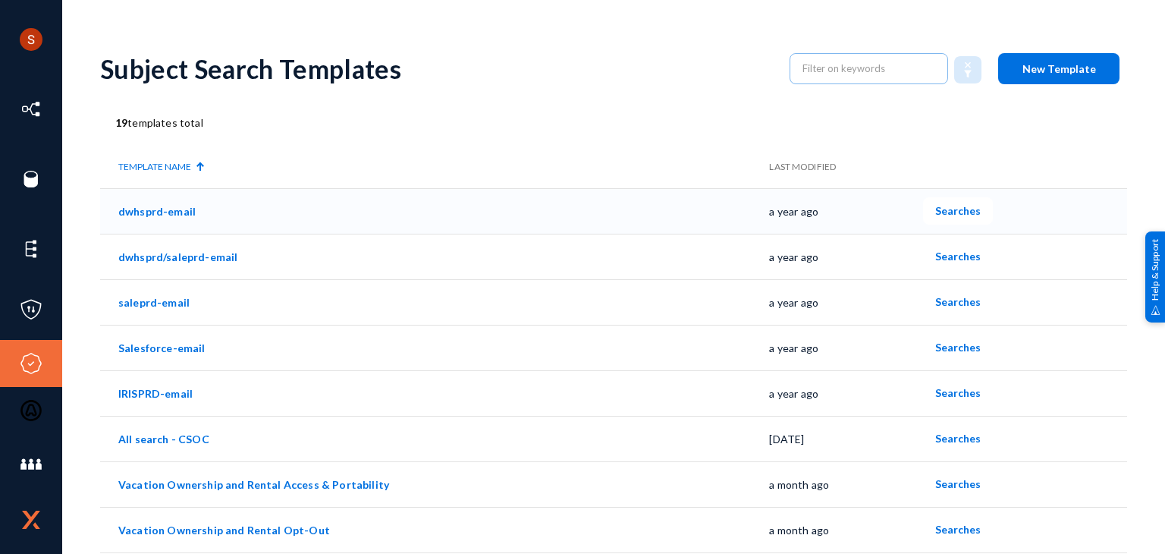
click at [175, 208] on link "dwhsprd-email" at bounding box center [156, 211] width 77 height 13
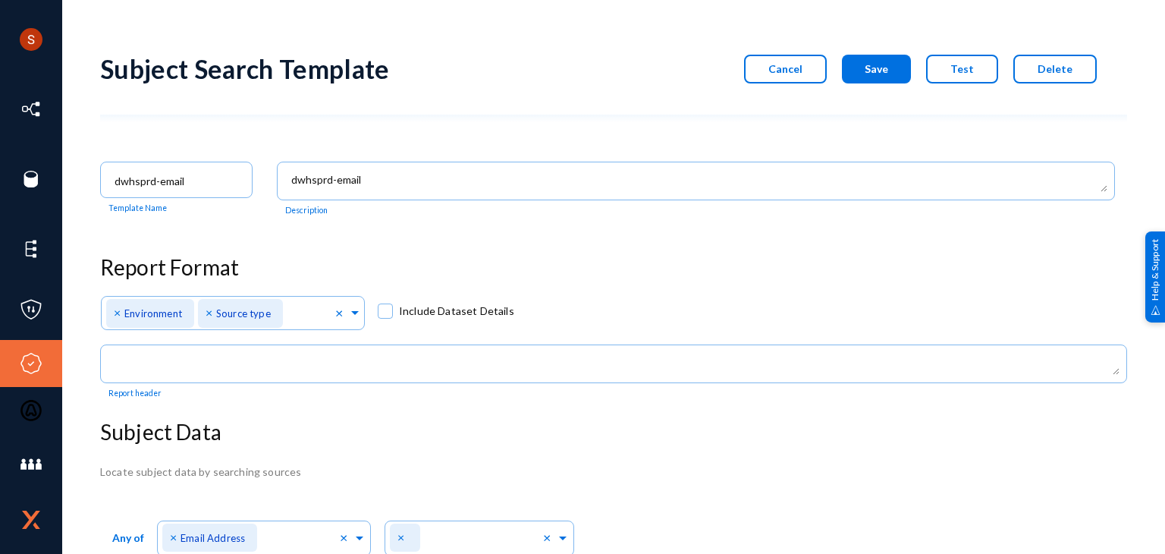
scroll to position [53, 0]
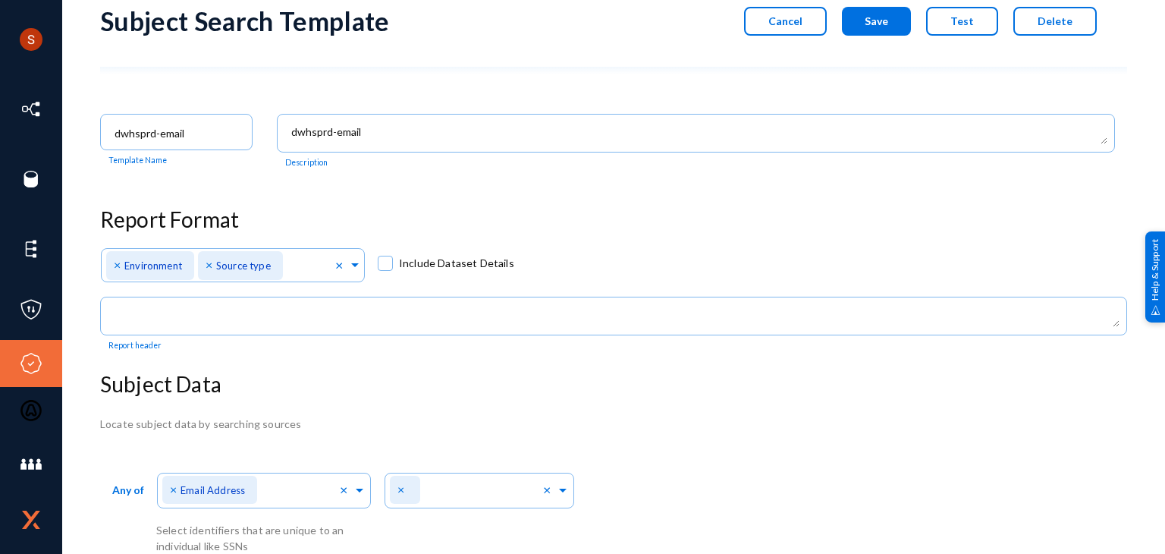
click at [794, 24] on button "Cancel" at bounding box center [785, 21] width 83 height 29
